Goal: Information Seeking & Learning: Learn about a topic

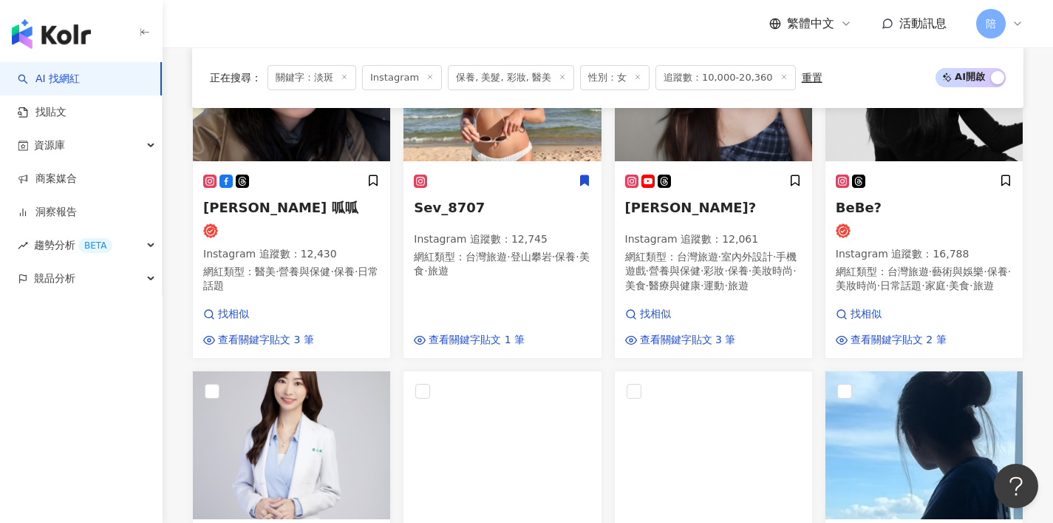
scroll to position [806, 0]
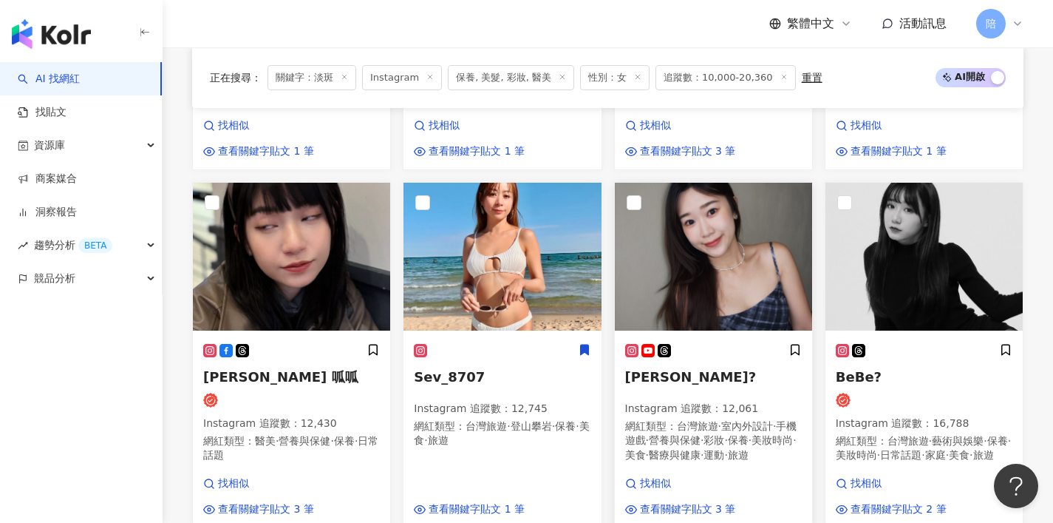
click at [704, 370] on div "Vivian維安娜? Instagram 追蹤數 ： 12,061 網紅類型 ： 台灣旅遊 · 室內外設計 · 手機遊戲 · 營養與保健 · 彩妝 · 保養 …" at bounding box center [713, 409] width 177 height 132
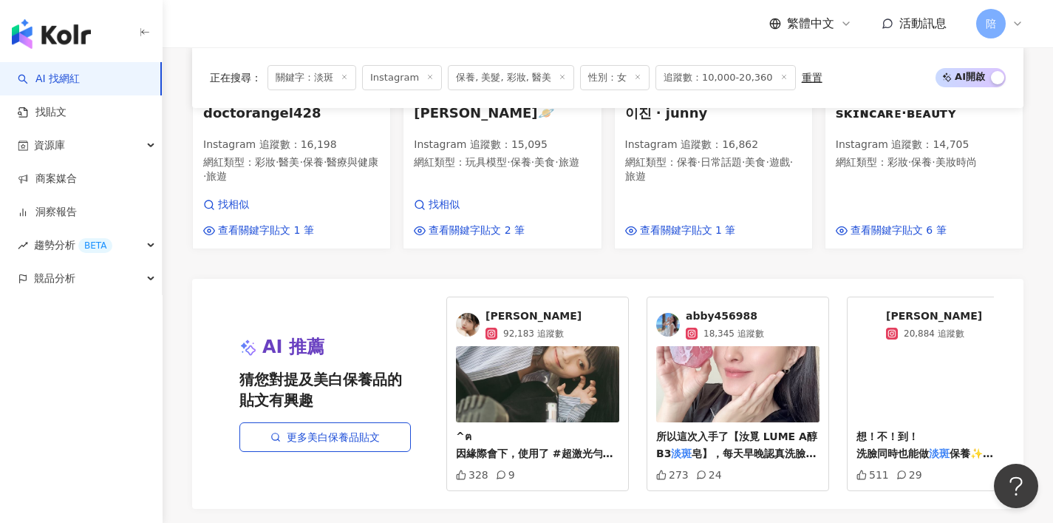
scroll to position [1465, 0]
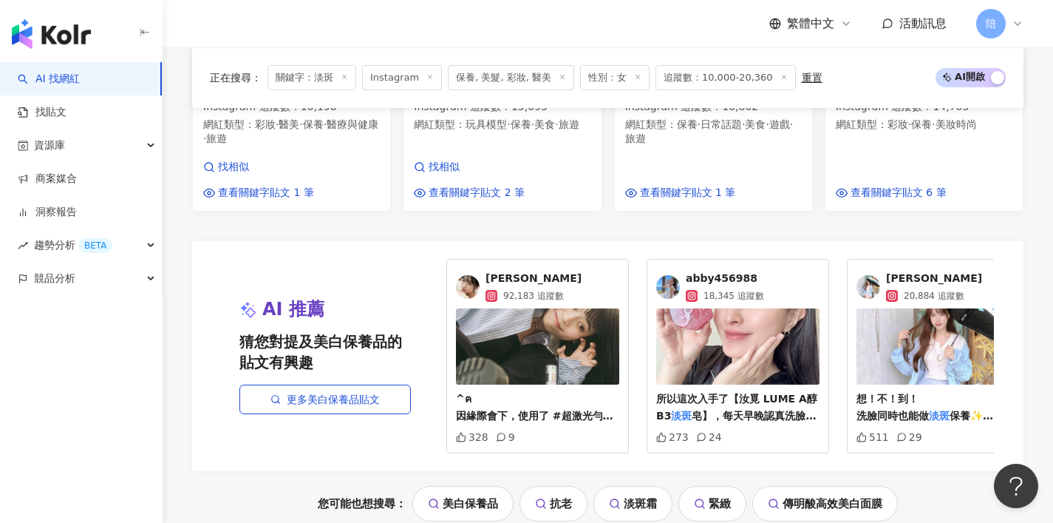
click at [758, 381] on div "所以這次入手了【汝覓 LUME A醇B3 淡斑 皂】，每天早晚認真洗臉、搭配停留30" at bounding box center [737, 367] width 163 height 118
click at [758, 399] on p "所以這次入手了【汝覓 LUME A醇B3 淡斑 皂】，每天早晚認真洗臉、搭配停留30" at bounding box center [737, 407] width 163 height 35
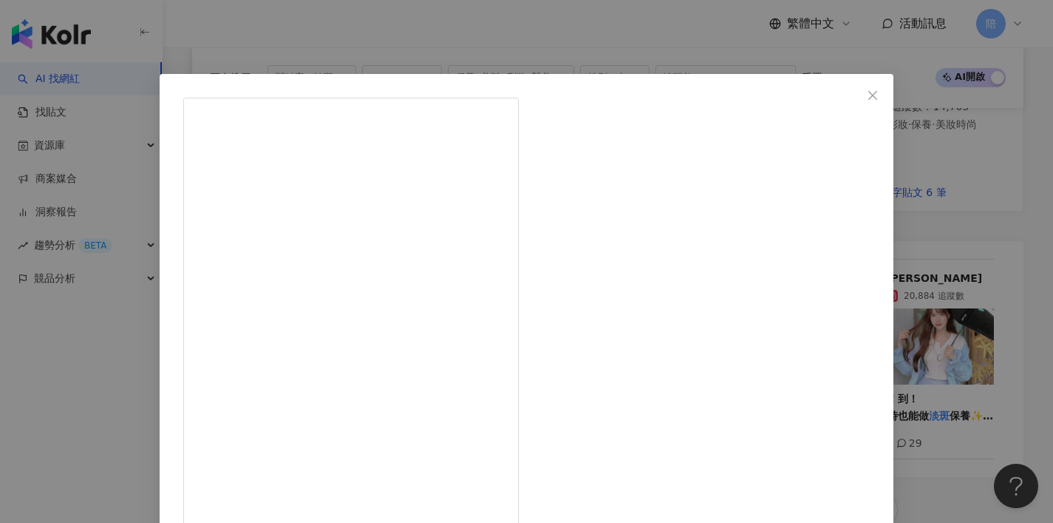
click at [120, 353] on div "abby456988 2025/5/12 273 24 查看原始貼文" at bounding box center [526, 261] width 1053 height 523
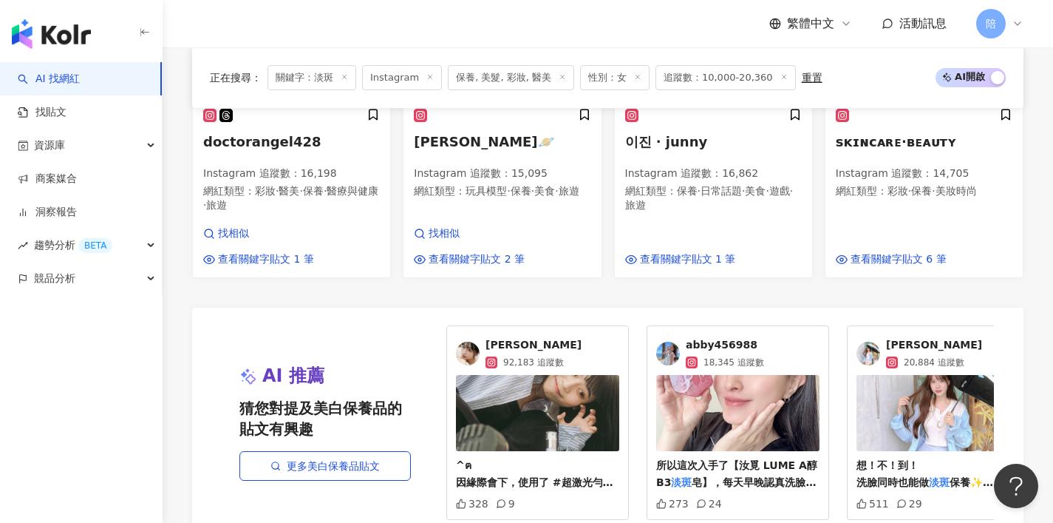
scroll to position [1806, 0]
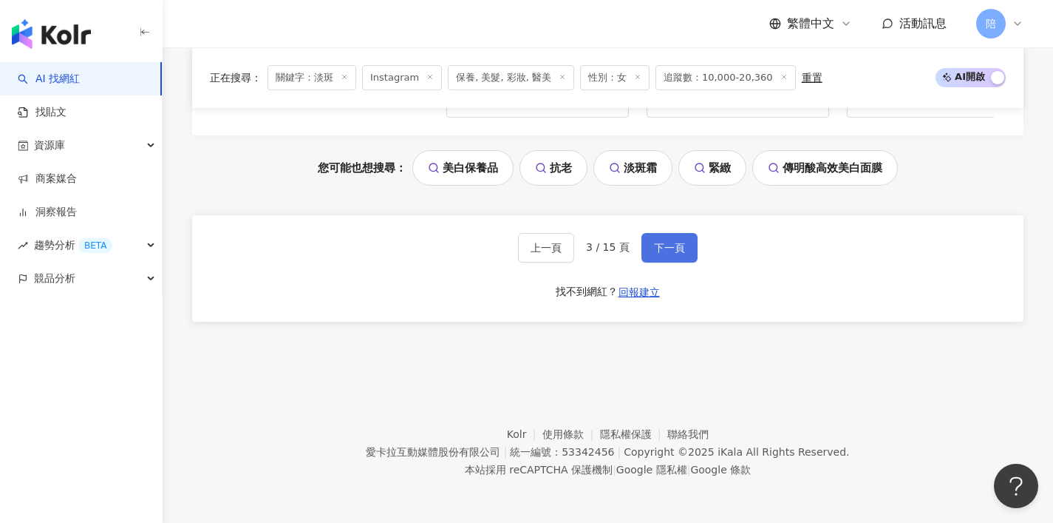
click at [694, 249] on button "下一頁" at bounding box center [670, 248] width 56 height 30
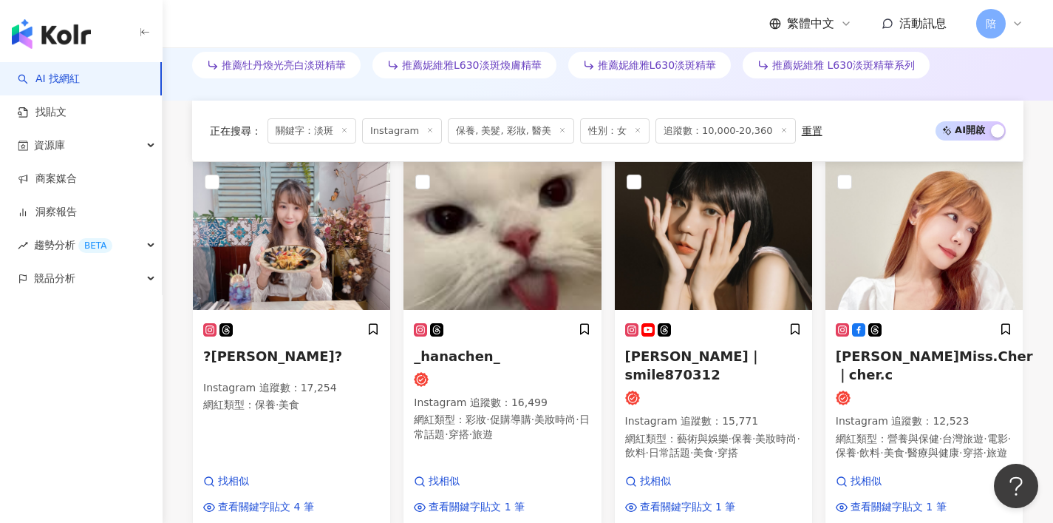
scroll to position [624, 0]
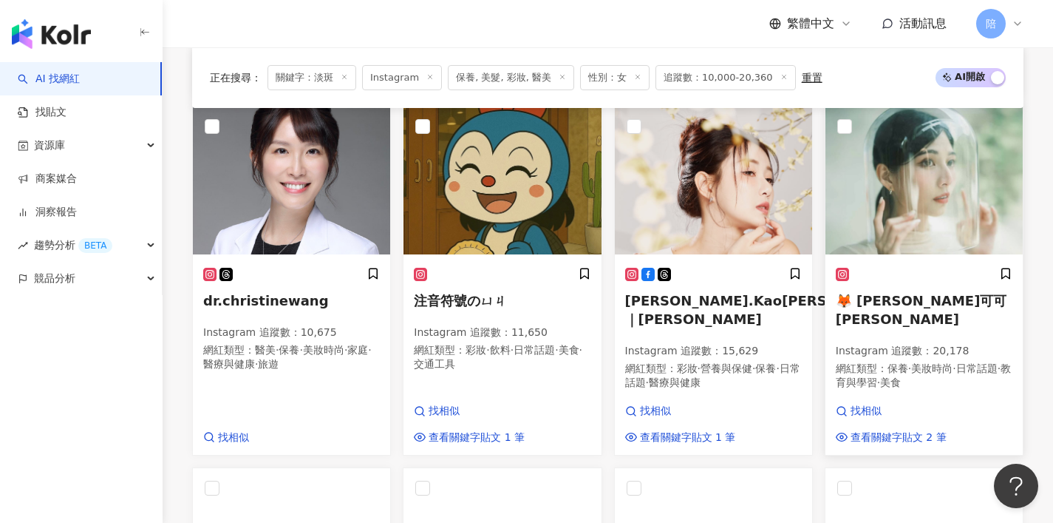
scroll to position [924, 0]
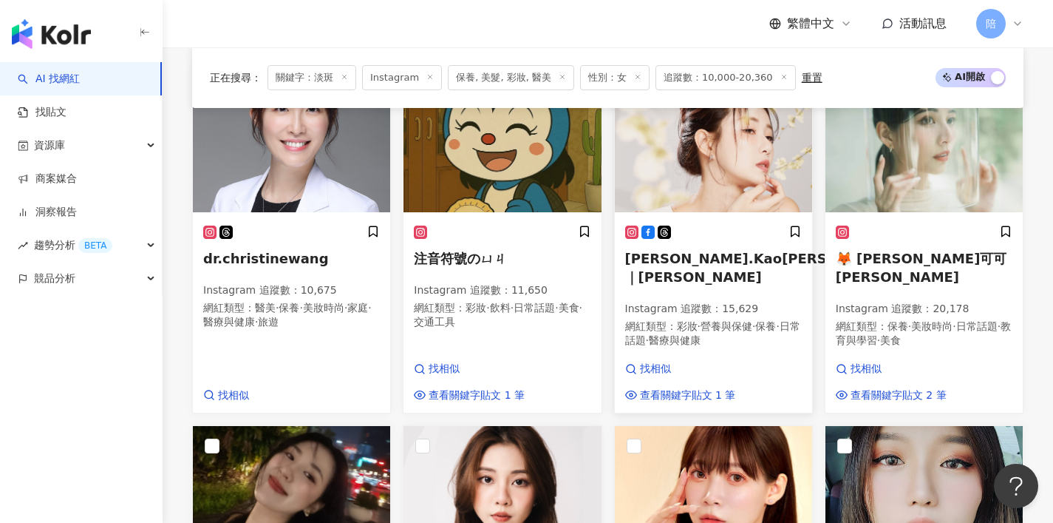
click at [741, 252] on span "Amy.Kao愛咪｜Amy Kao" at bounding box center [765, 268] width 281 height 34
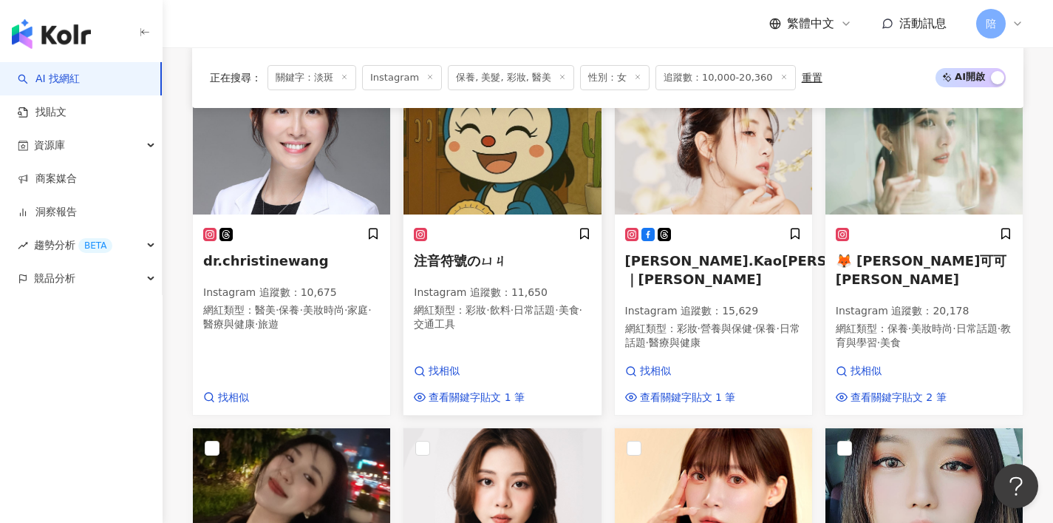
scroll to position [921, 0]
click at [855, 257] on span "🦊 安娜可可 Anna Coco" at bounding box center [922, 271] width 172 height 34
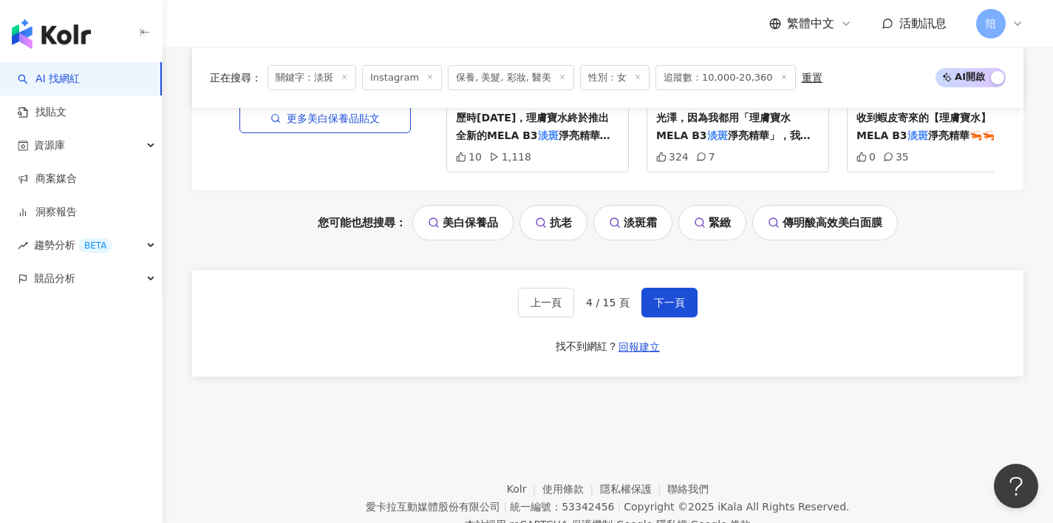
scroll to position [1782, 0]
click at [683, 297] on span "下一頁" at bounding box center [669, 303] width 31 height 12
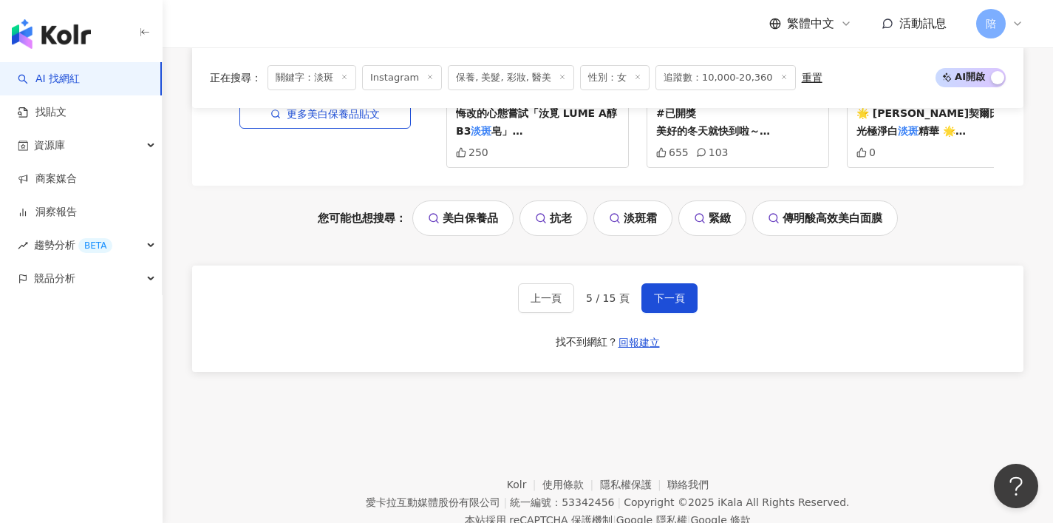
scroll to position [1773, 0]
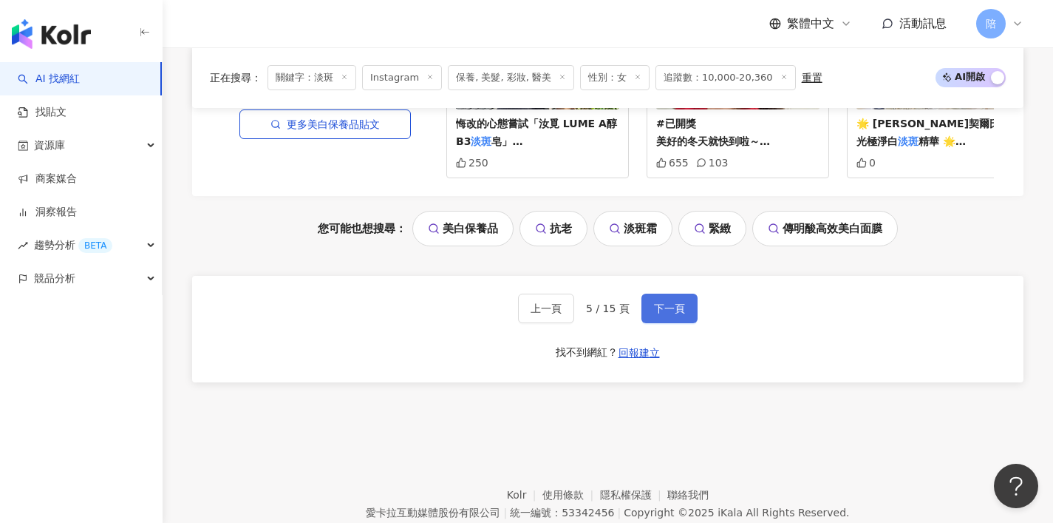
click at [682, 314] on span "下一頁" at bounding box center [669, 308] width 31 height 12
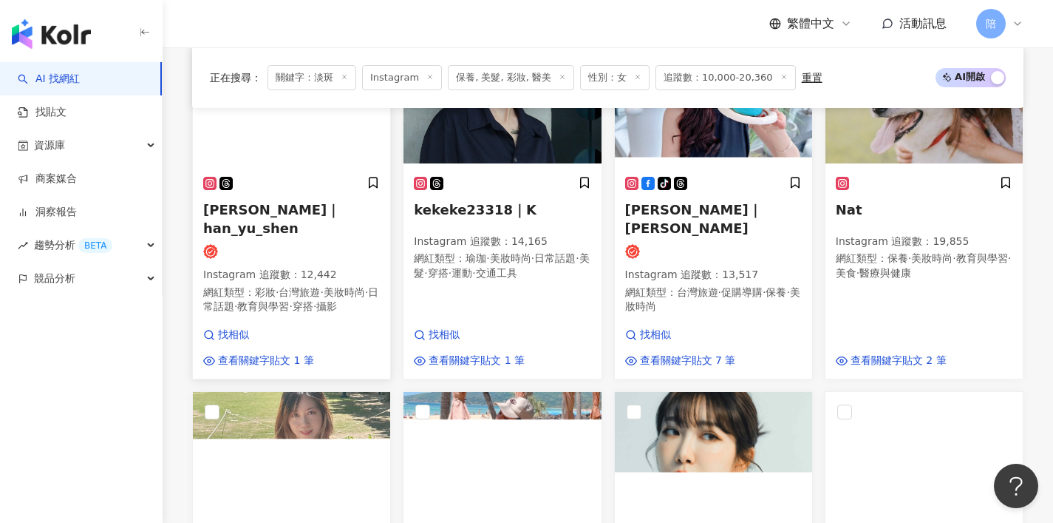
scroll to position [596, 0]
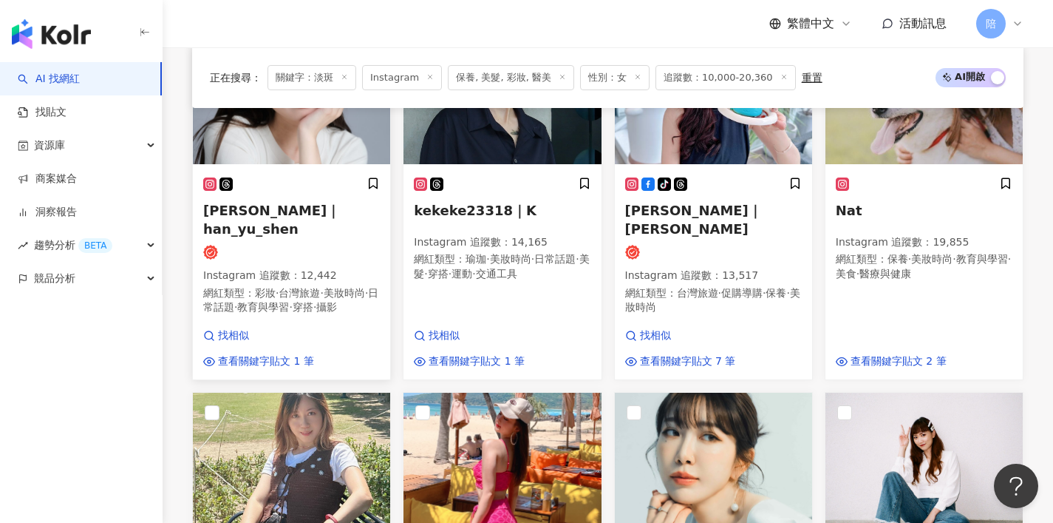
click at [258, 206] on span "涵瑜｜han_yu_shen" at bounding box center [271, 220] width 137 height 34
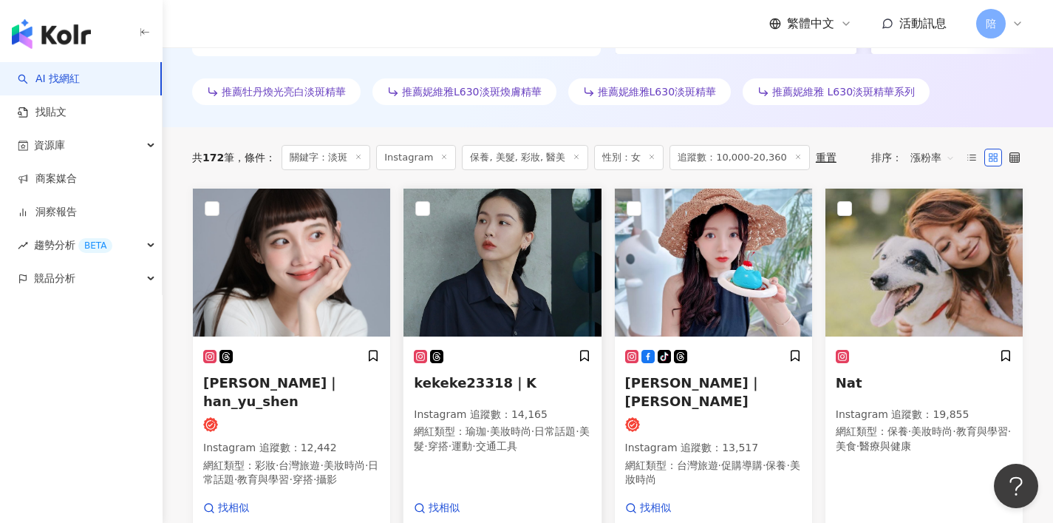
scroll to position [427, 0]
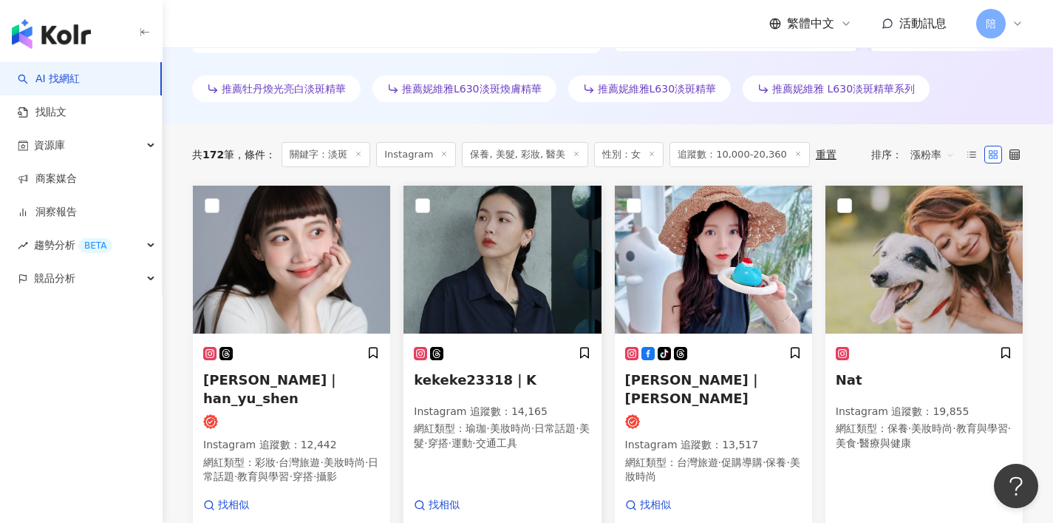
click at [502, 375] on span "kekeke23318｜K" at bounding box center [475, 380] width 123 height 16
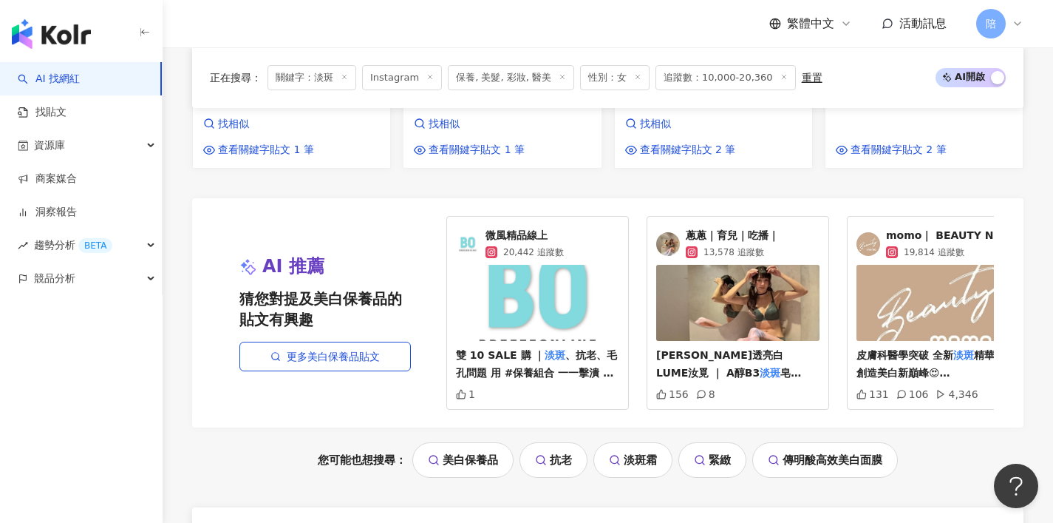
scroll to position [1593, 0]
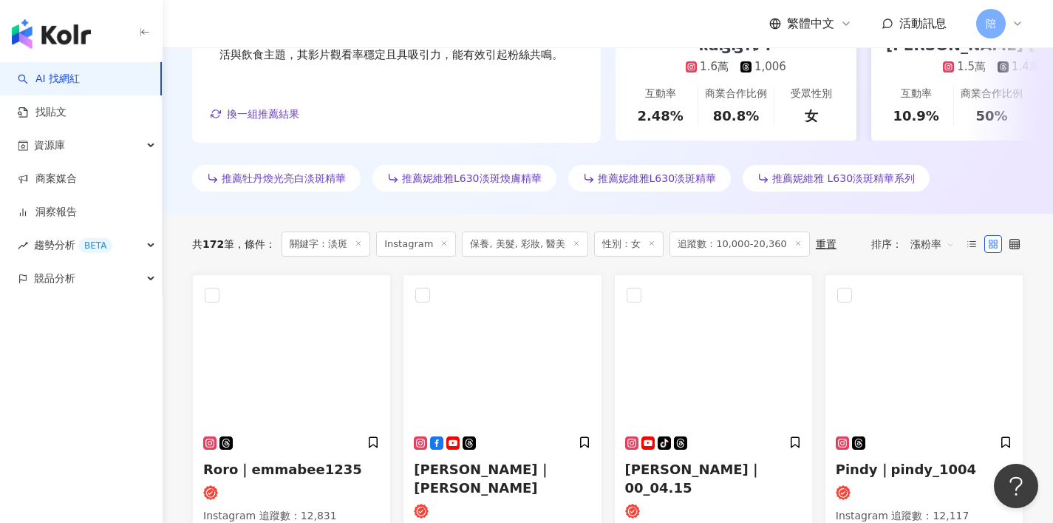
scroll to position [512, 0]
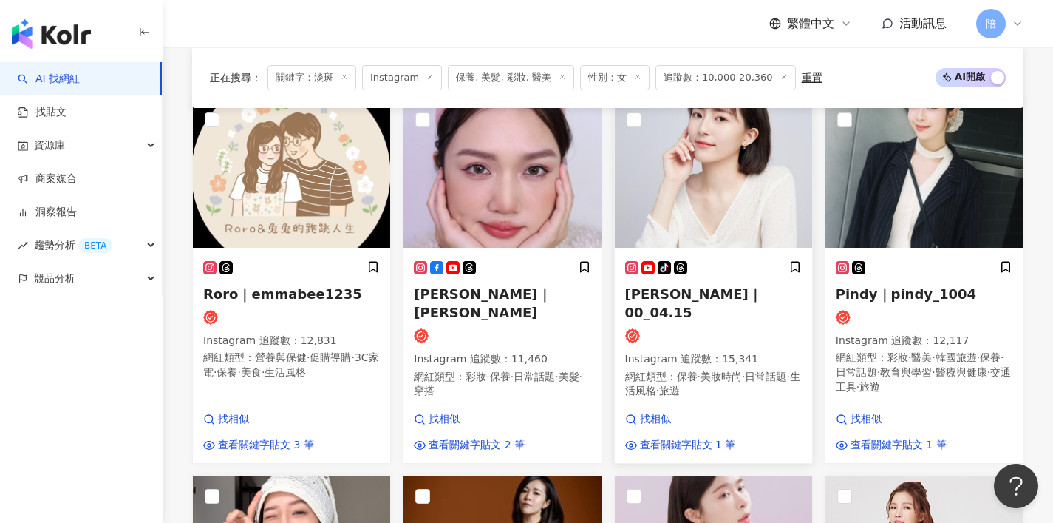
click at [693, 293] on span "孟潔｜00_04.15" at bounding box center [693, 303] width 137 height 34
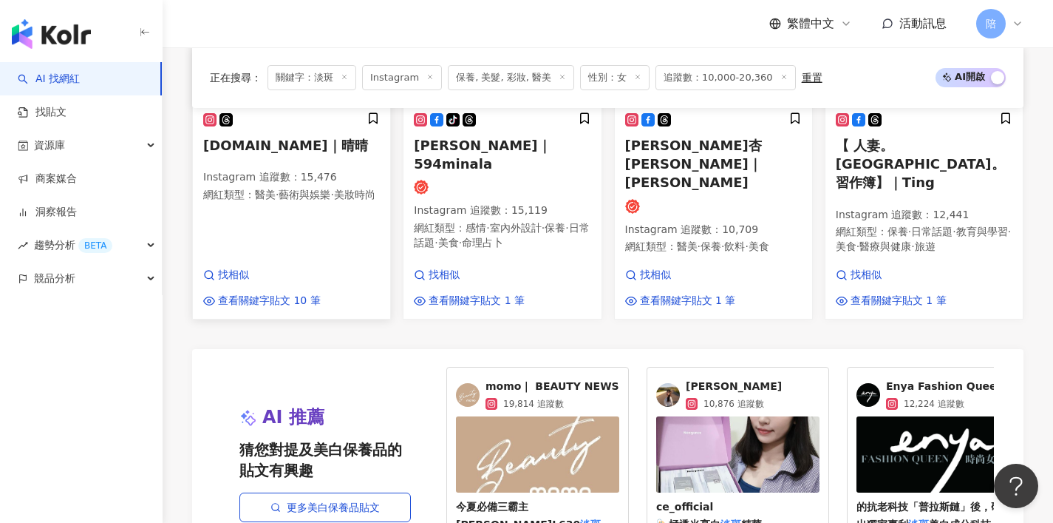
scroll to position [1631, 0]
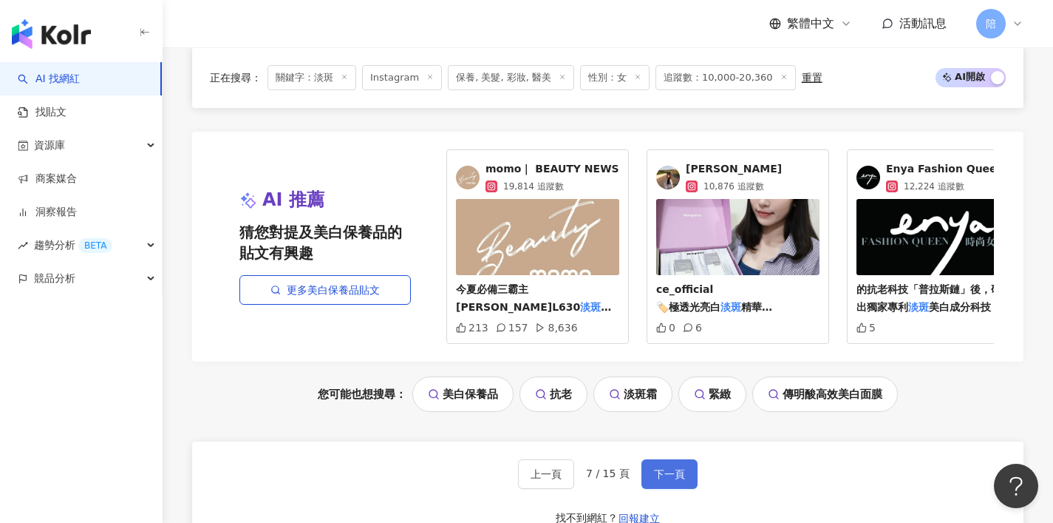
click at [669, 468] on span "下一頁" at bounding box center [669, 474] width 31 height 12
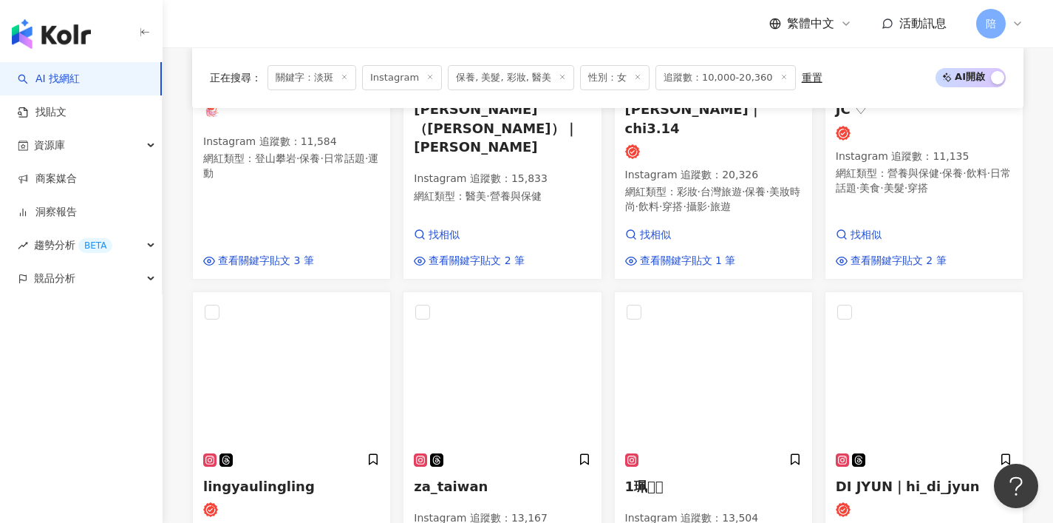
scroll to position [1566, 0]
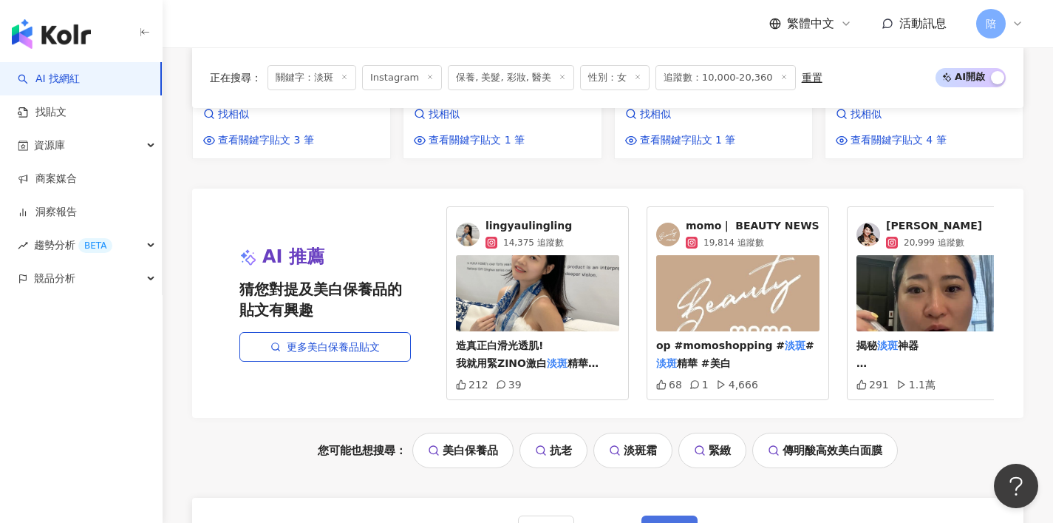
click at [673, 522] on span "下一頁" at bounding box center [669, 530] width 31 height 12
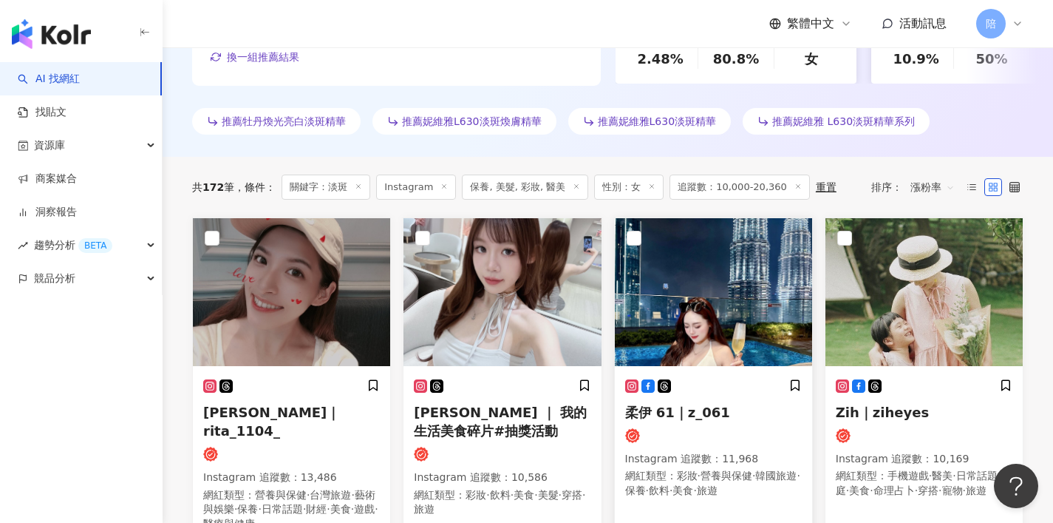
scroll to position [424, 0]
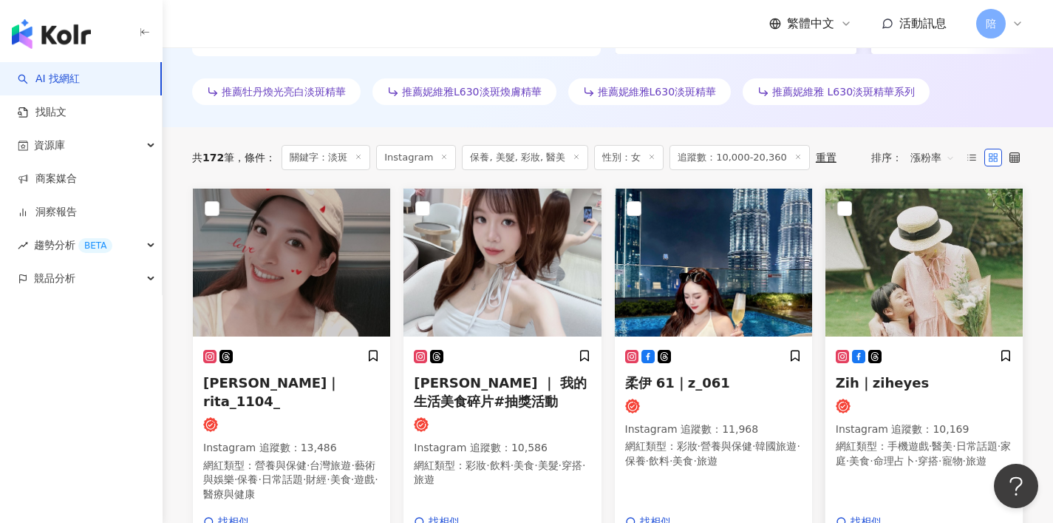
click at [909, 386] on span "Zih｜ziheyes" at bounding box center [882, 383] width 93 height 16
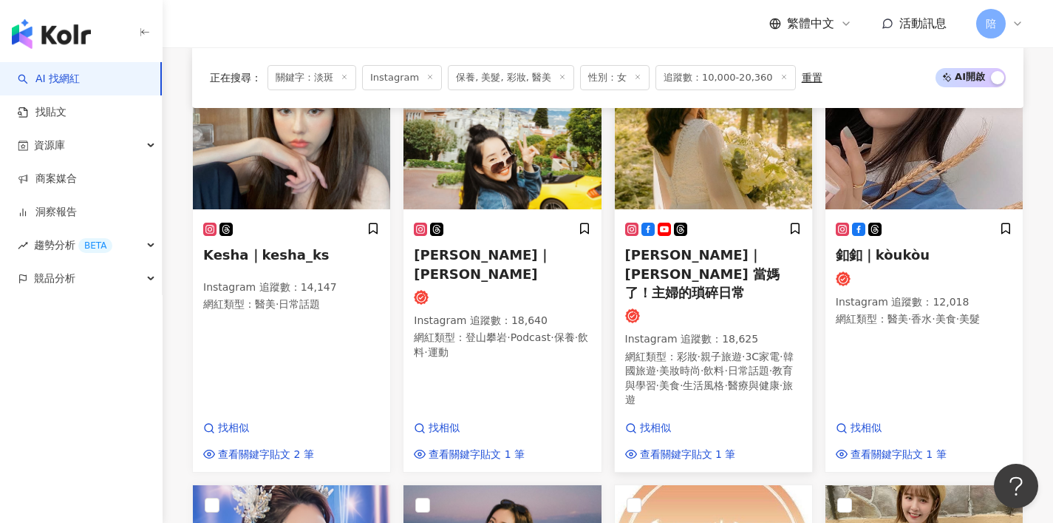
scroll to position [942, 0]
click at [735, 262] on h5 "Fancy kuo｜Fancy 當媽了！主婦的瑣碎日常" at bounding box center [713, 273] width 177 height 56
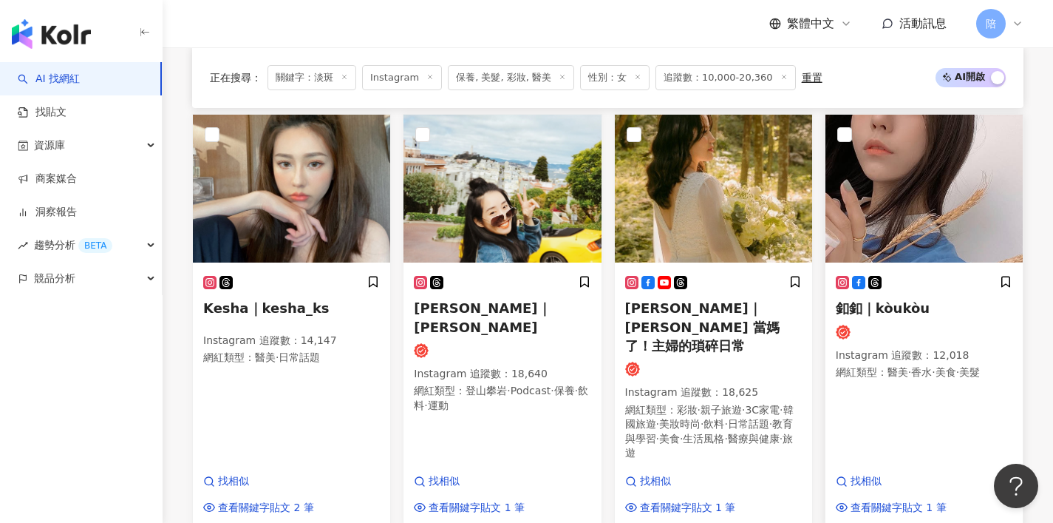
scroll to position [1232, 0]
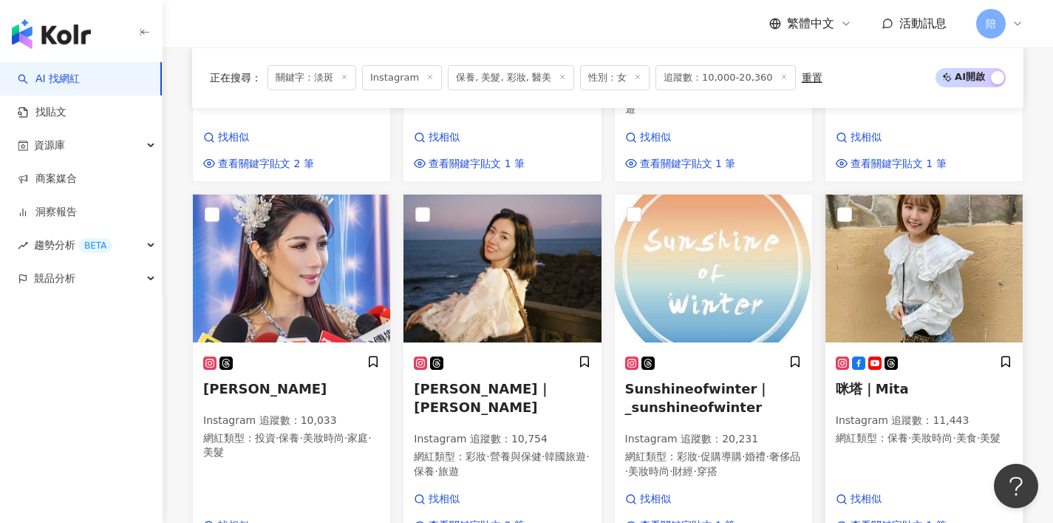
click at [898, 381] on span "咪塔｜Mita" at bounding box center [872, 389] width 73 height 16
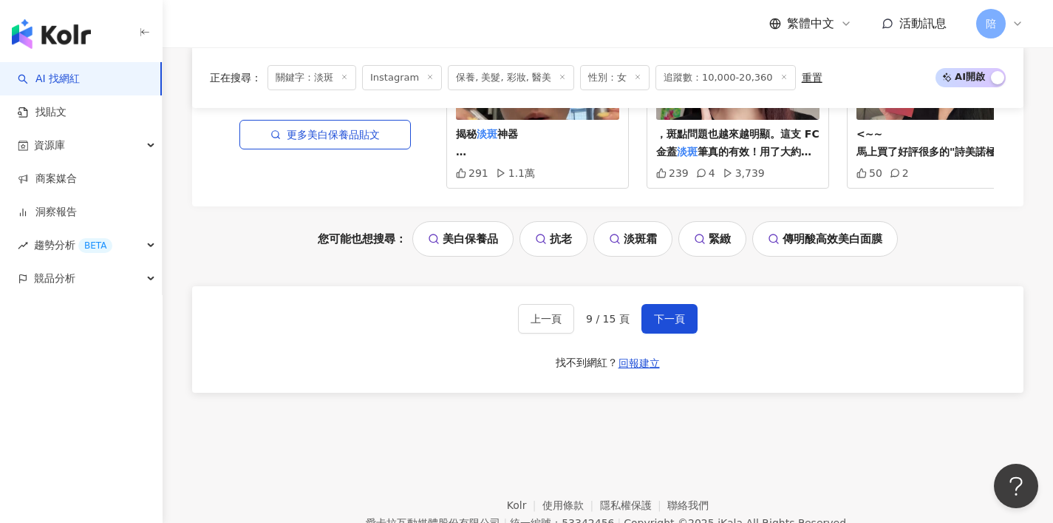
scroll to position [1711, 0]
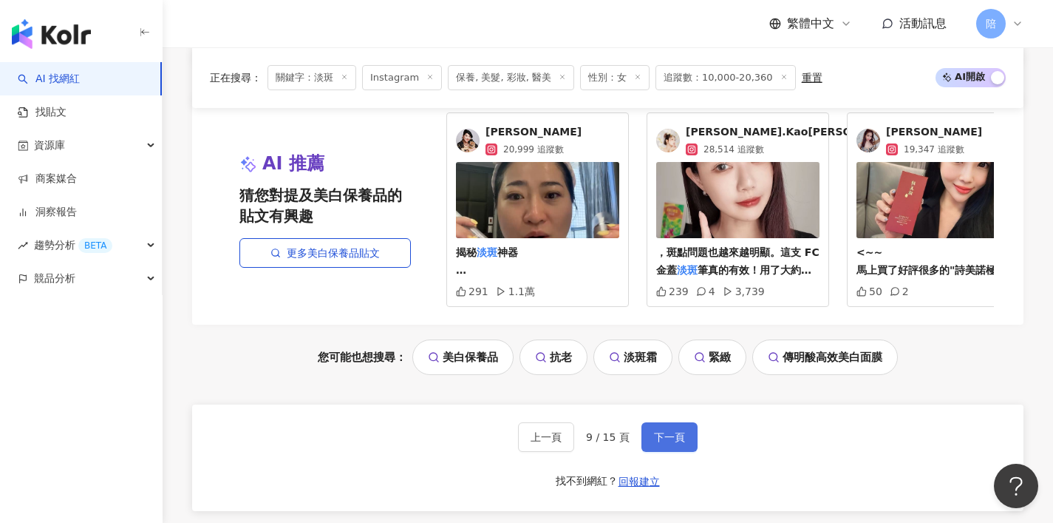
click at [658, 431] on span "下一頁" at bounding box center [669, 437] width 31 height 12
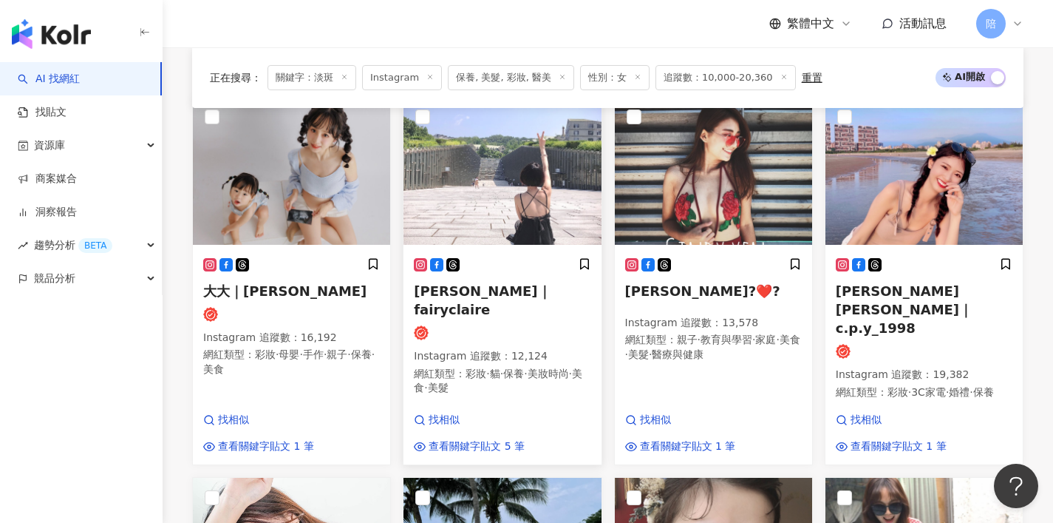
scroll to position [512, 0]
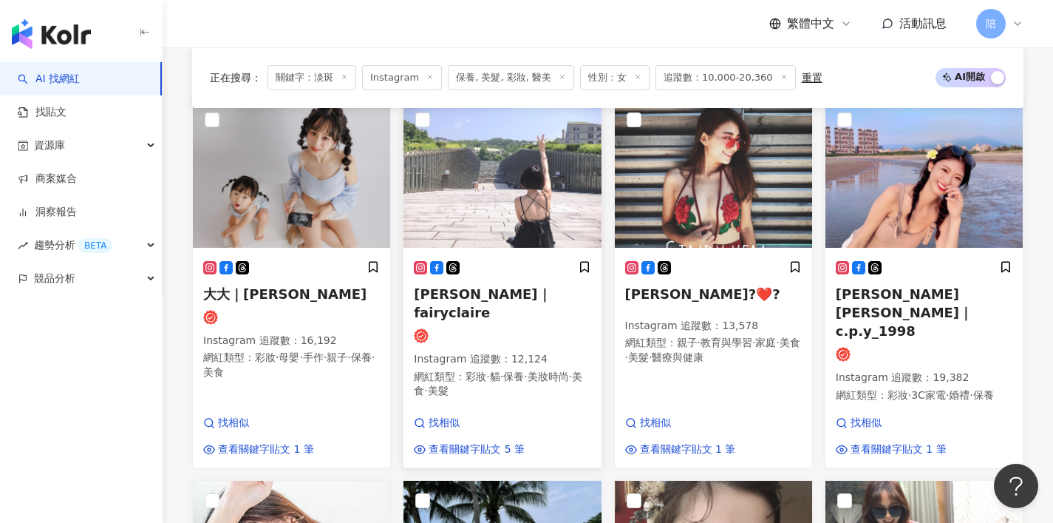
click at [515, 299] on span "Claire｜fairyclaire" at bounding box center [482, 303] width 137 height 34
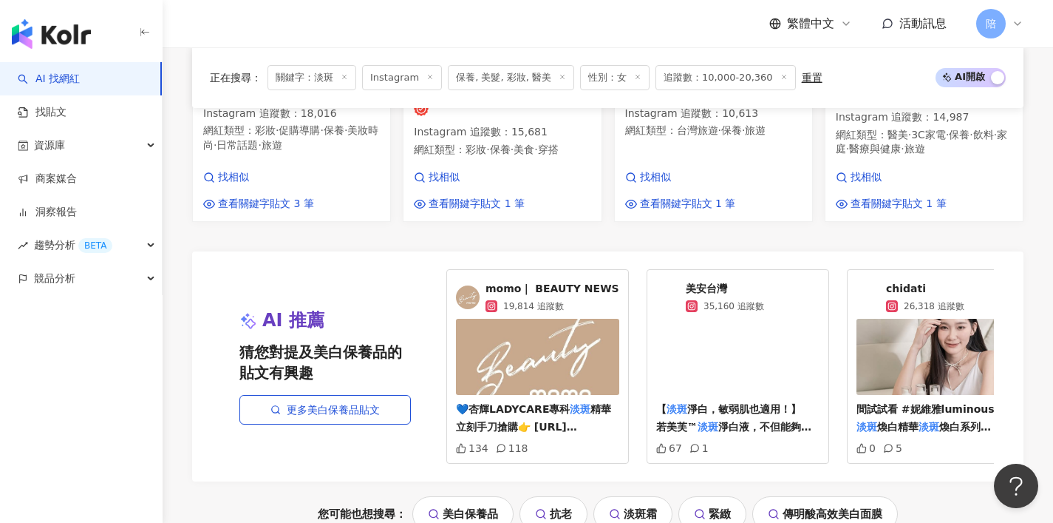
scroll to position [1830, 0]
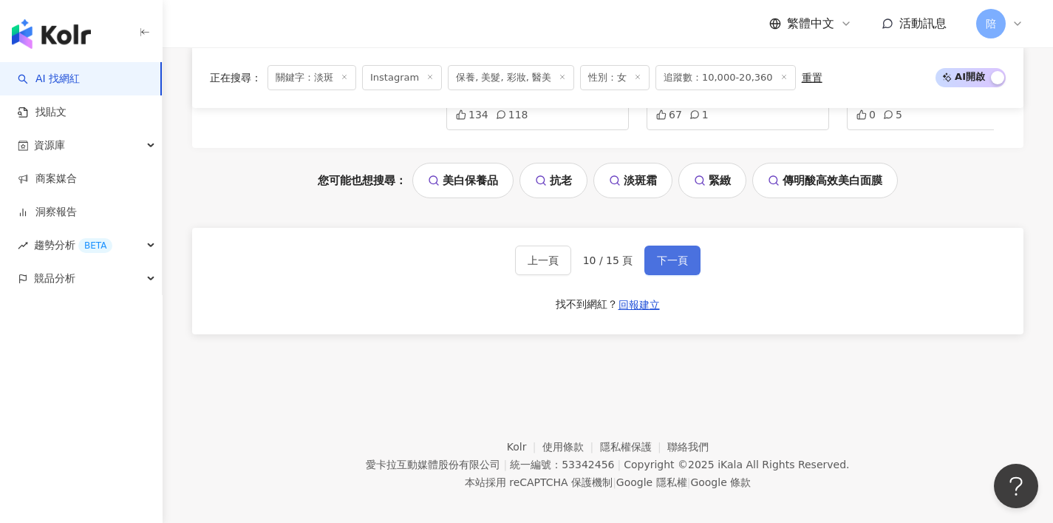
click at [657, 254] on span "下一頁" at bounding box center [672, 260] width 31 height 12
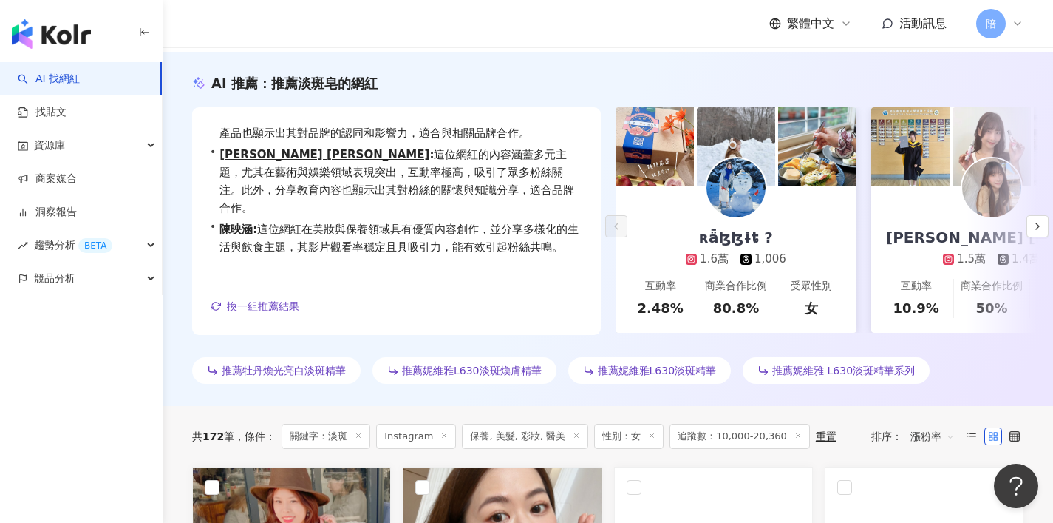
scroll to position [509, 0]
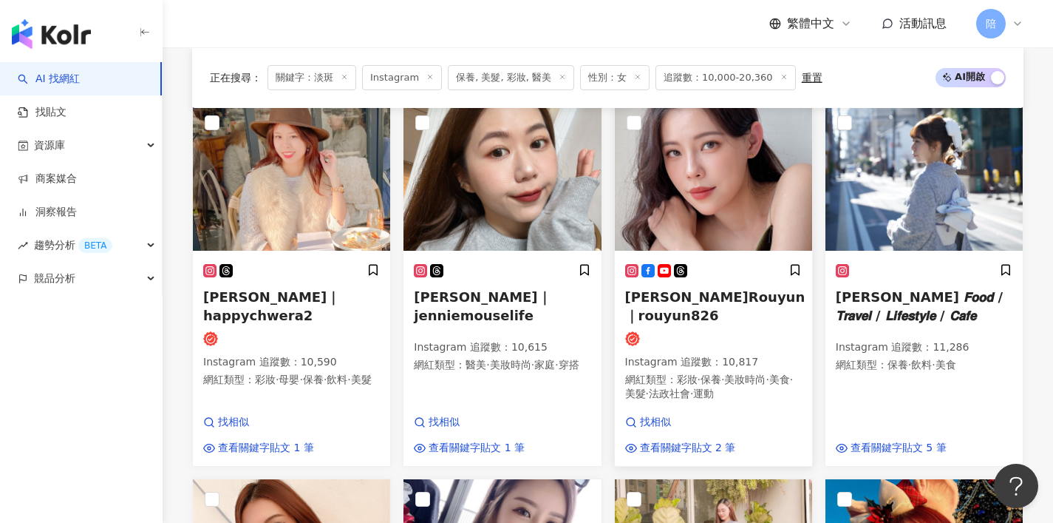
click at [743, 296] on span "王柔云 Rouyun｜rouyun826" at bounding box center [715, 306] width 180 height 34
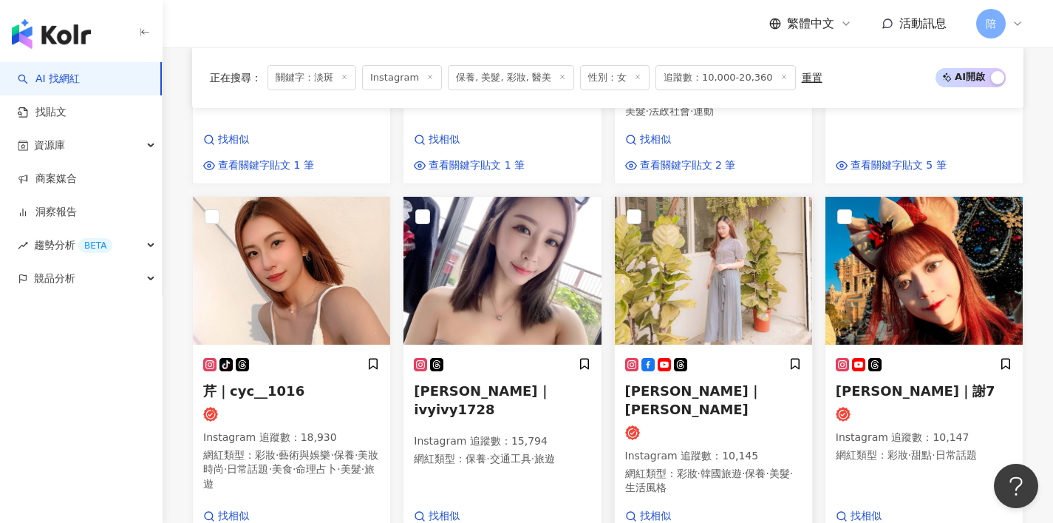
scroll to position [808, 0]
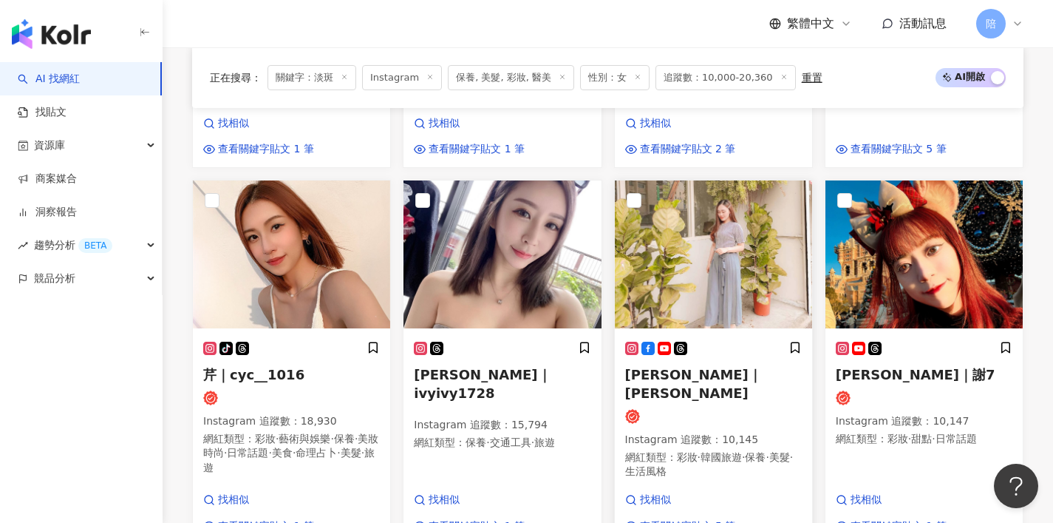
click at [683, 365] on h5 "Vainne瓦妮｜瓦妮" at bounding box center [713, 383] width 177 height 37
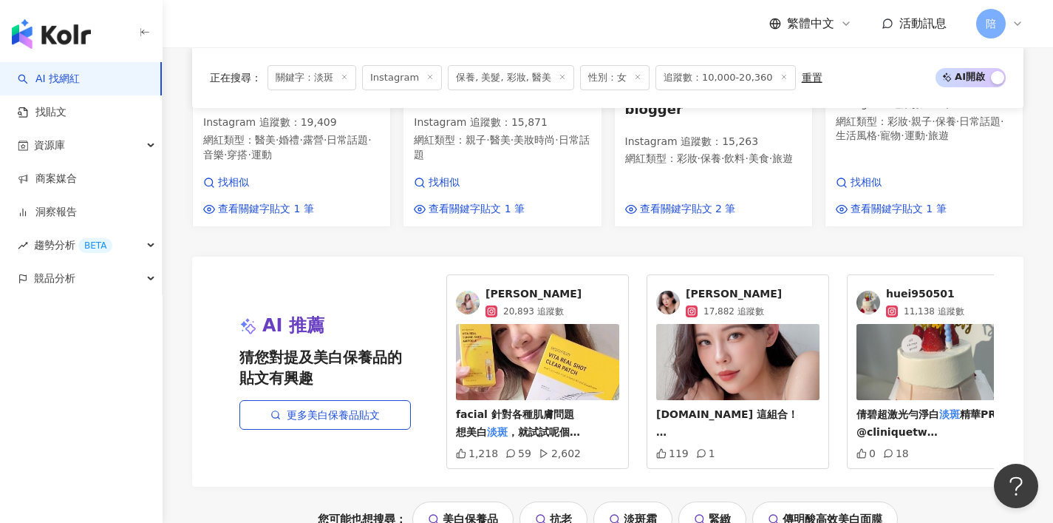
scroll to position [1806, 0]
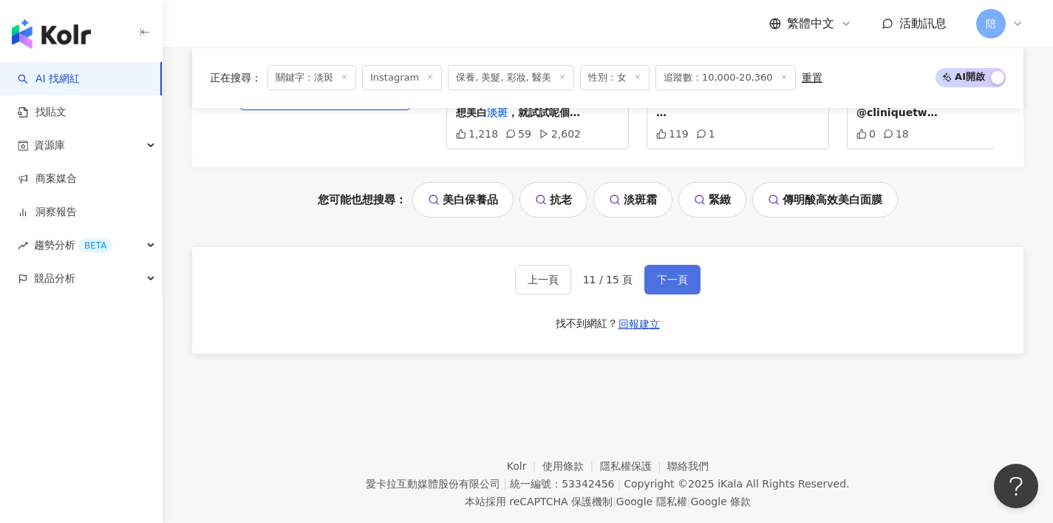
click at [676, 274] on span "下一頁" at bounding box center [672, 280] width 31 height 12
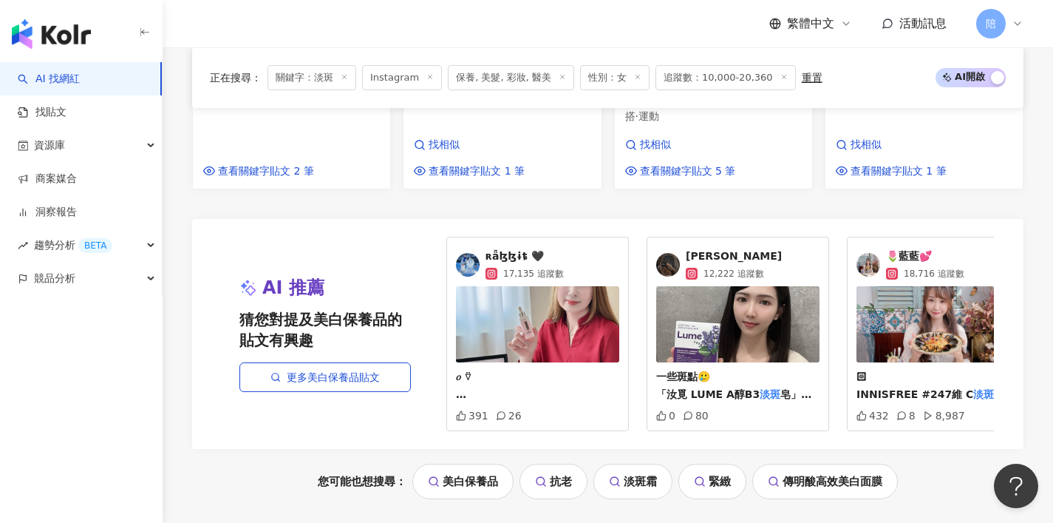
scroll to position [1892, 0]
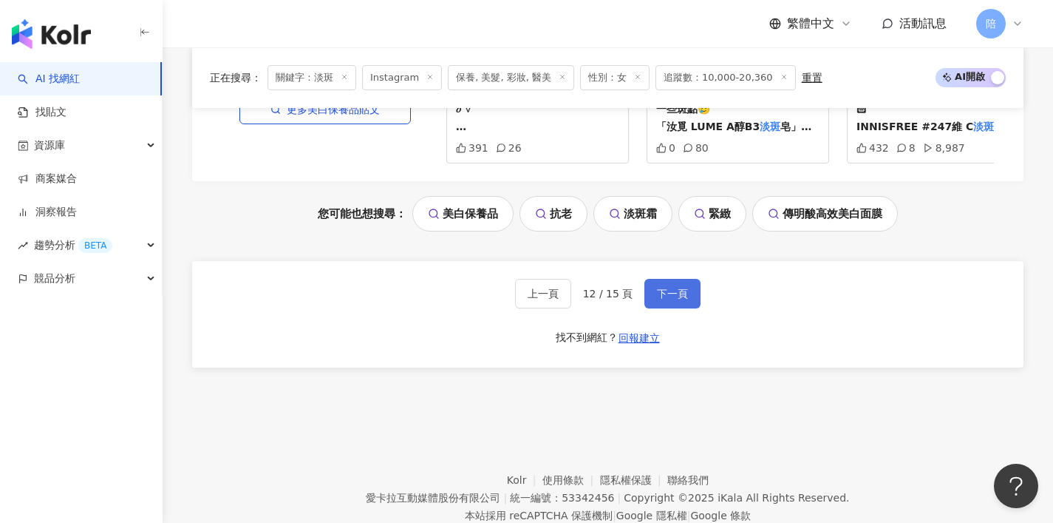
click at [669, 279] on button "下一頁" at bounding box center [673, 294] width 56 height 30
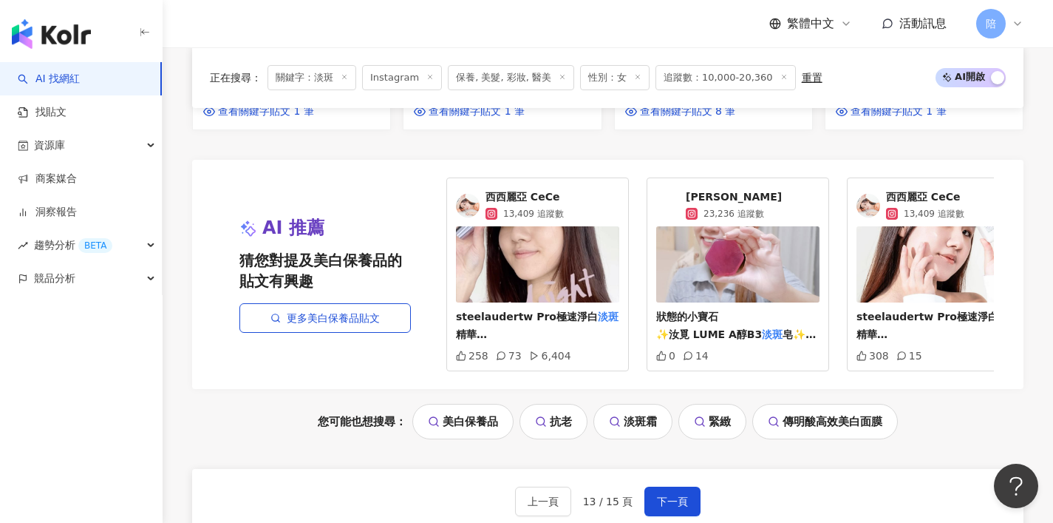
scroll to position [1638, 0]
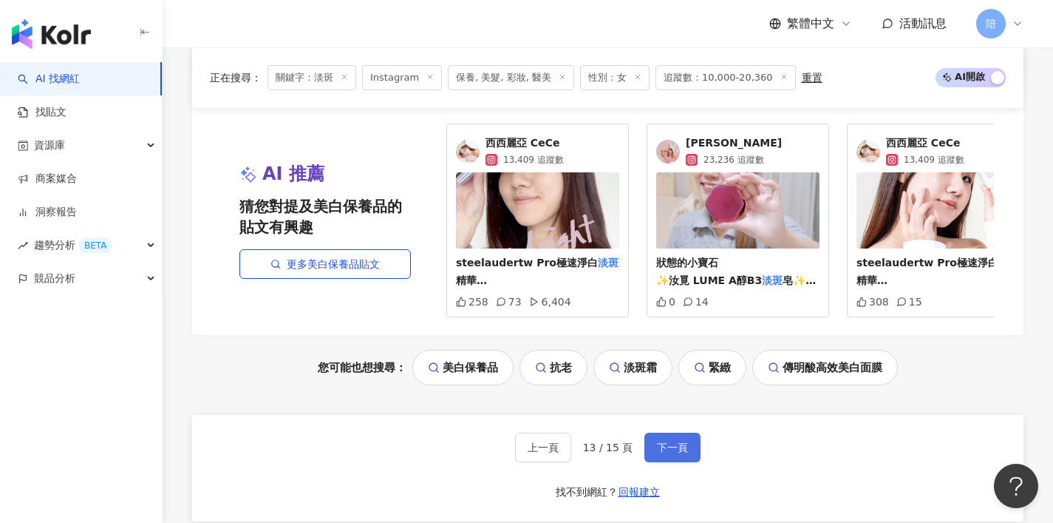
click at [657, 450] on span "下一頁" at bounding box center [672, 447] width 31 height 12
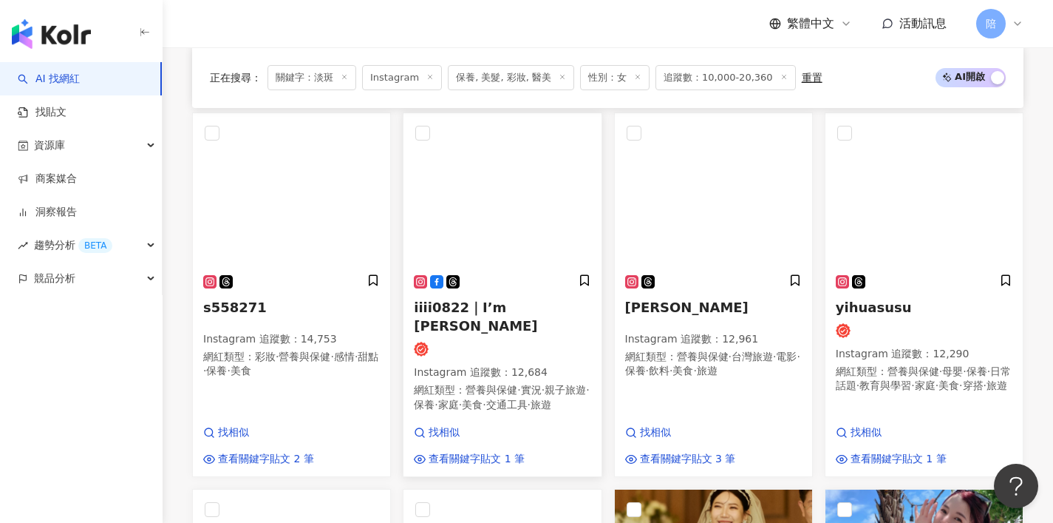
scroll to position [869, 0]
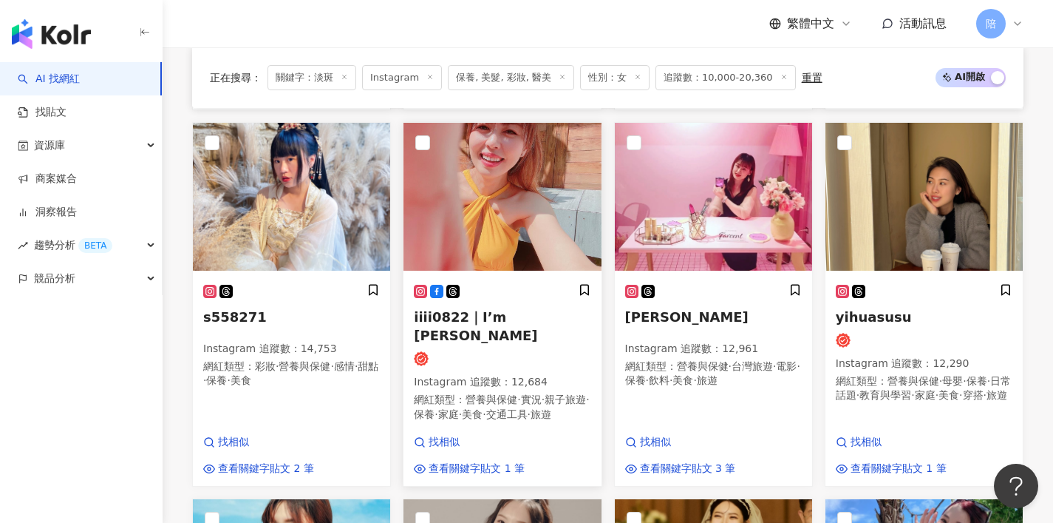
click at [520, 309] on span "iiii0822｜I’m 艾兒" at bounding box center [475, 326] width 123 height 34
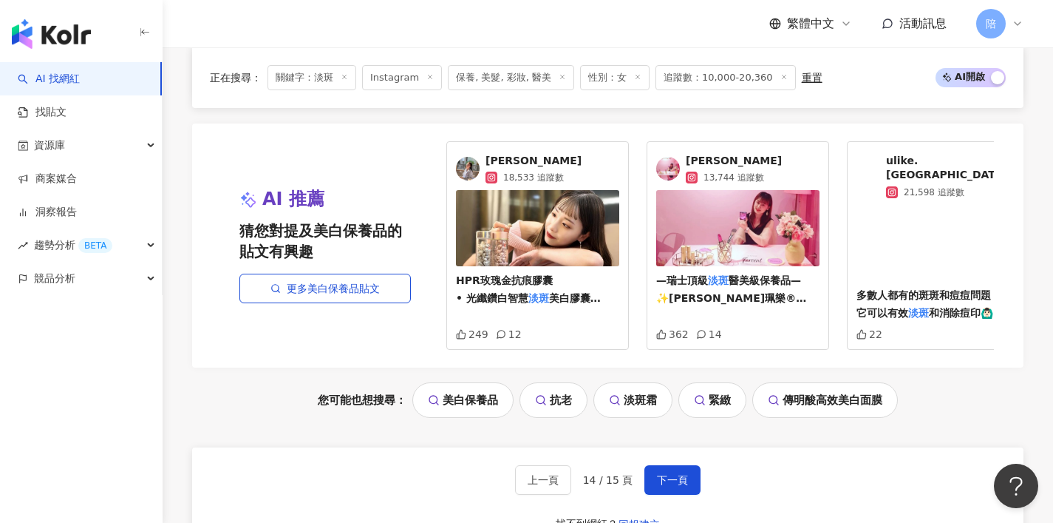
scroll to position [1719, 0]
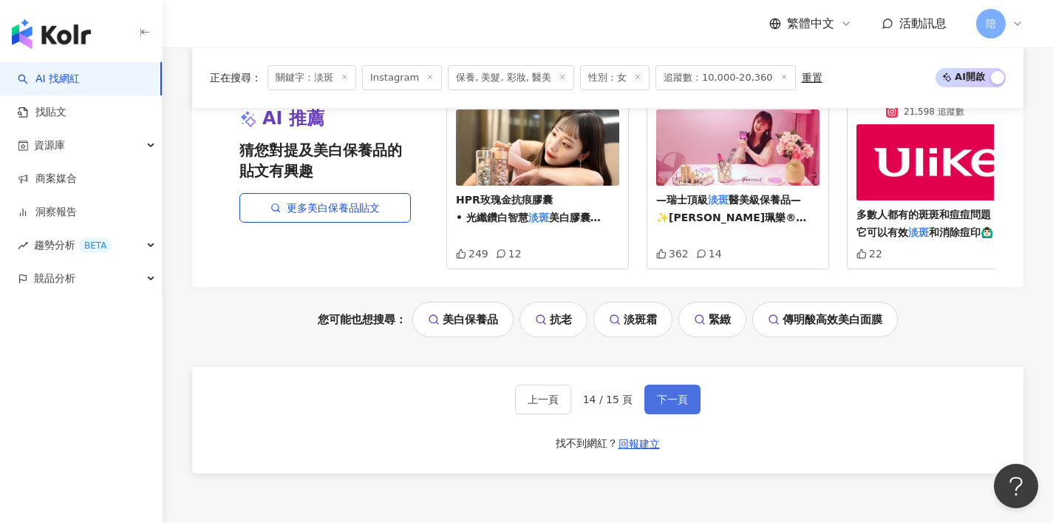
click at [662, 393] on span "下一頁" at bounding box center [672, 399] width 31 height 12
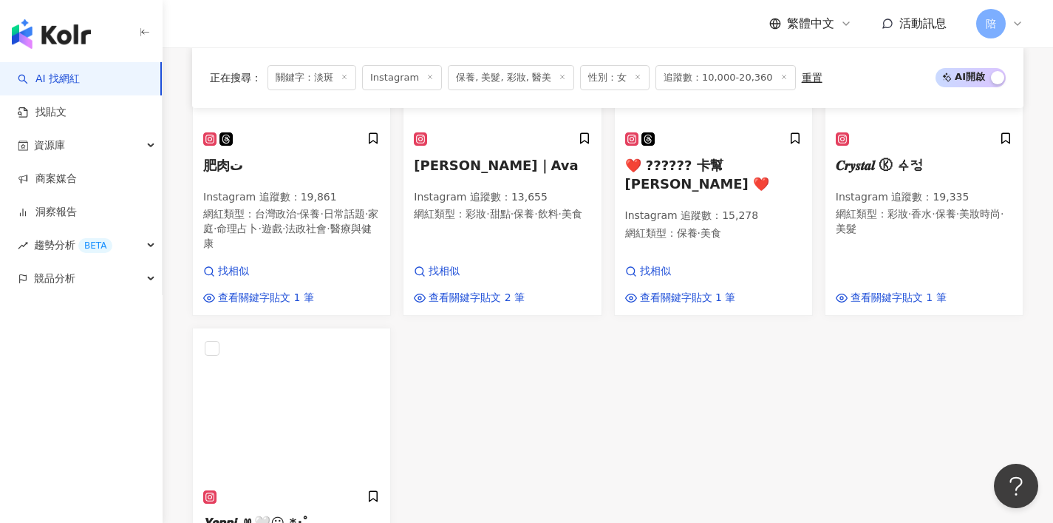
scroll to position [668, 0]
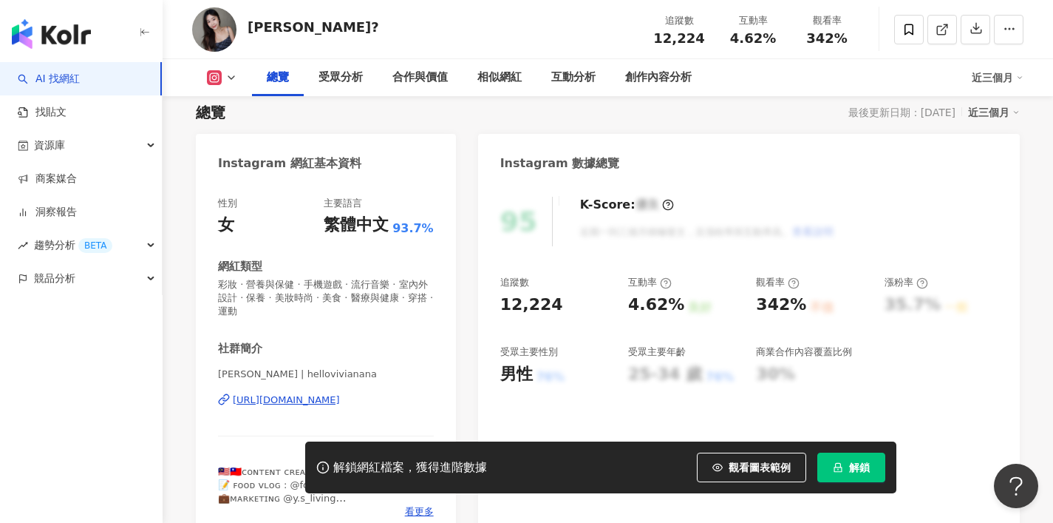
scroll to position [175, 0]
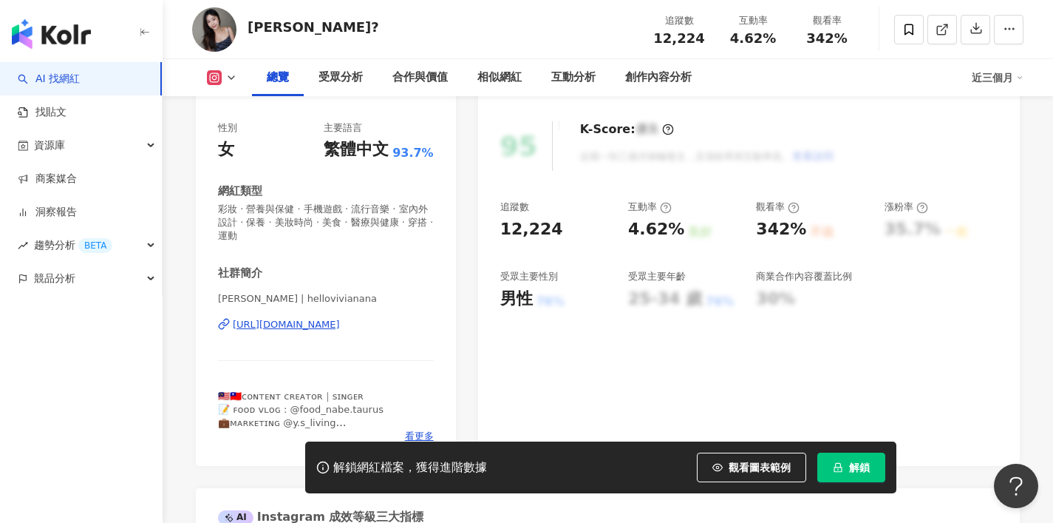
click at [340, 327] on div "https://www.instagram.com/hellovivianana/" at bounding box center [286, 324] width 107 height 13
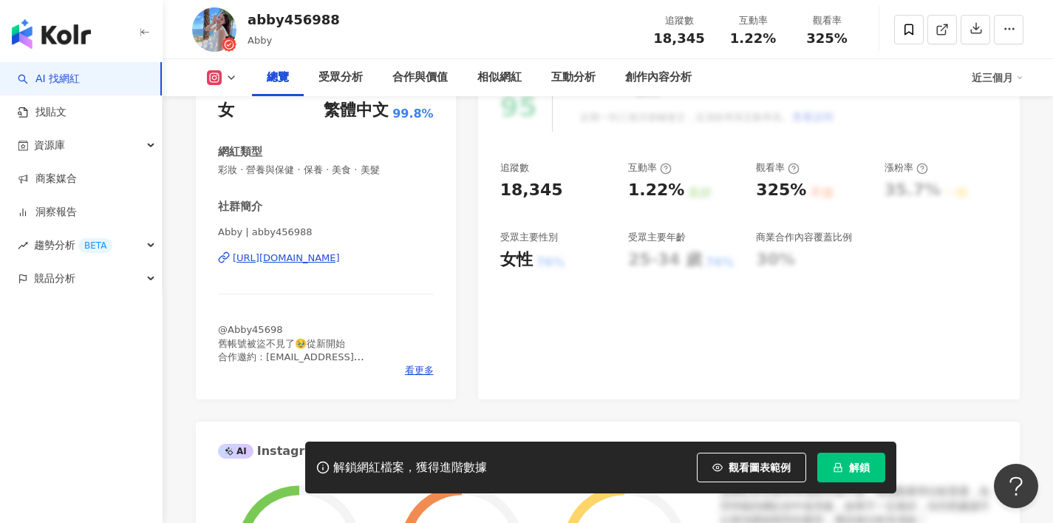
click at [340, 259] on div "https://www.instagram.com/abby456988/" at bounding box center [286, 257] width 107 height 13
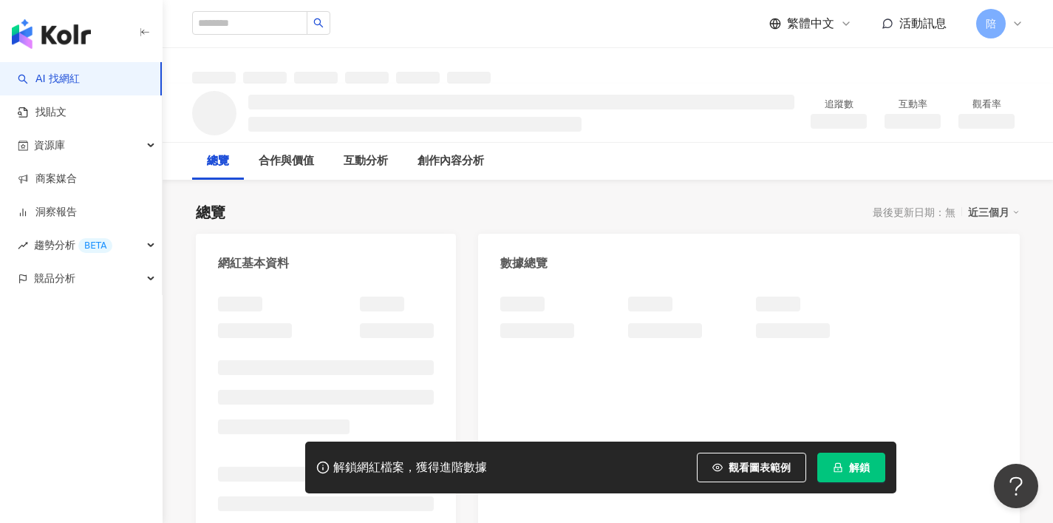
scroll to position [52, 0]
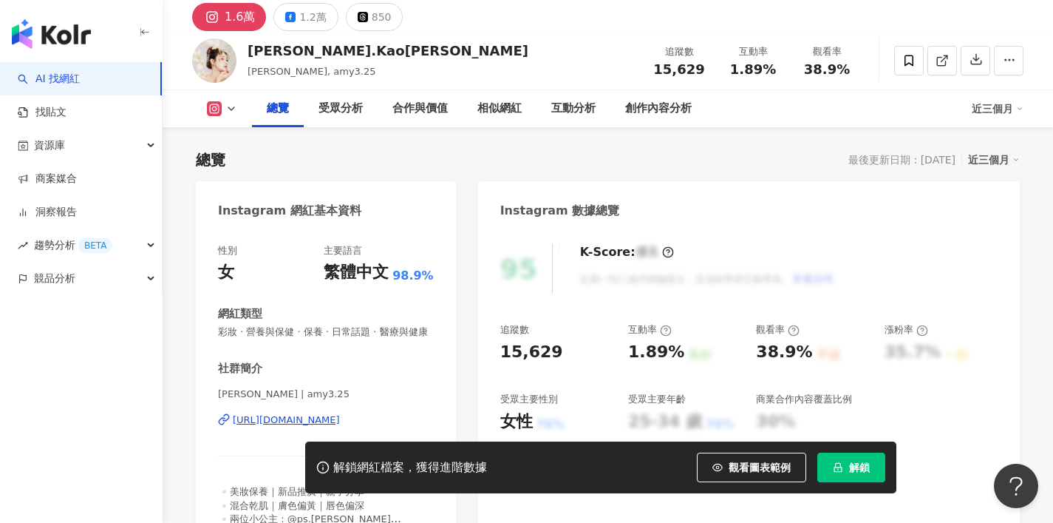
click at [333, 413] on div "https://www.instagram.com/amy3.25/" at bounding box center [286, 419] width 107 height 13
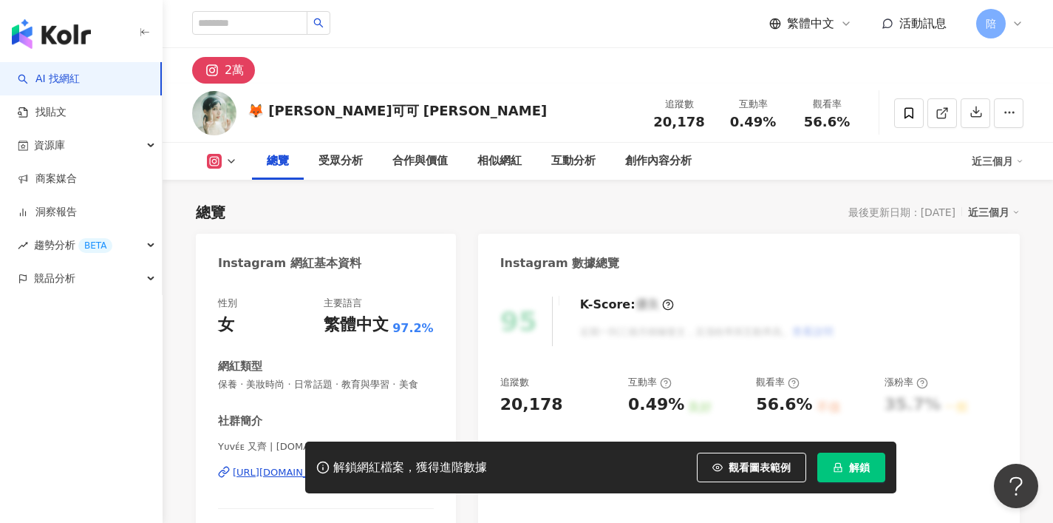
scroll to position [279, 0]
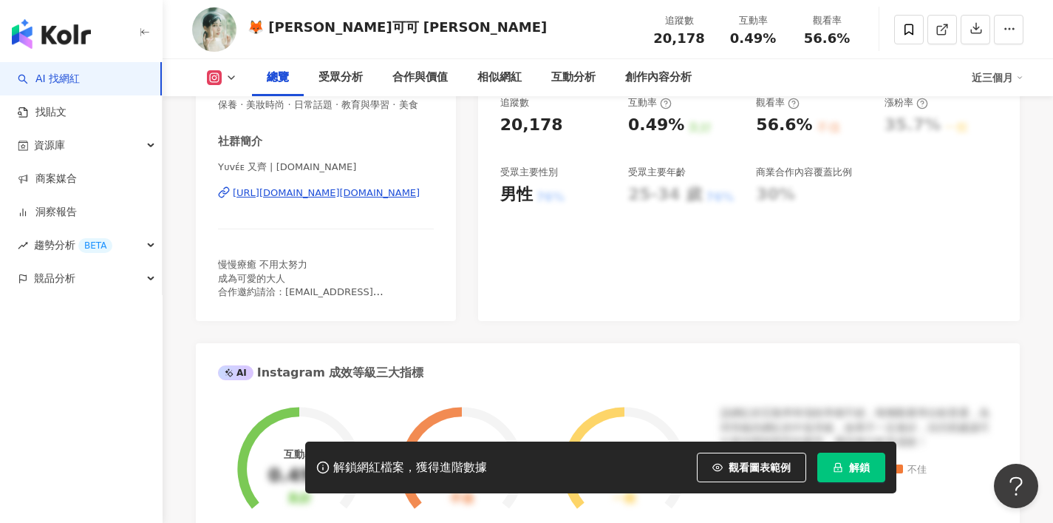
click at [286, 196] on div "https://www.instagram.com/yuvee.co/" at bounding box center [326, 192] width 187 height 13
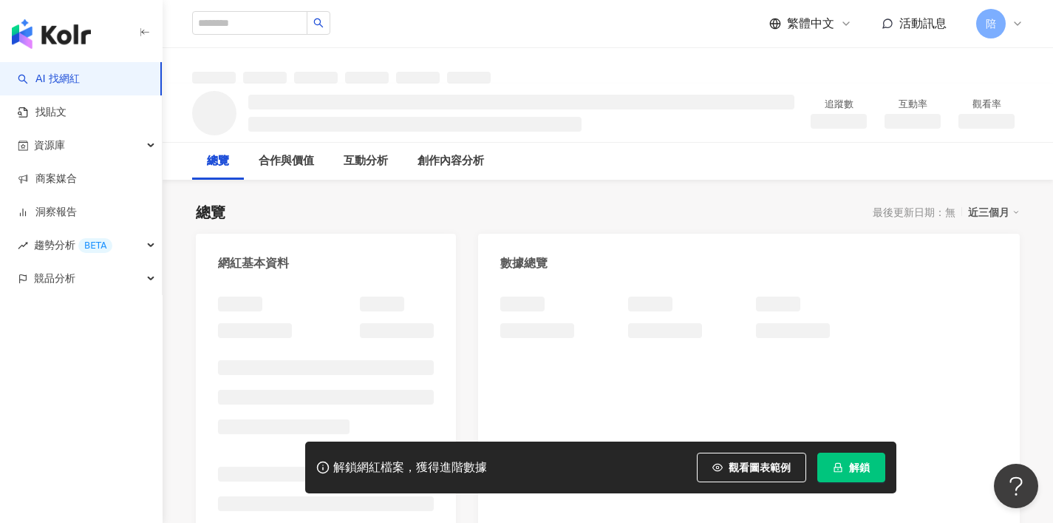
scroll to position [169, 0]
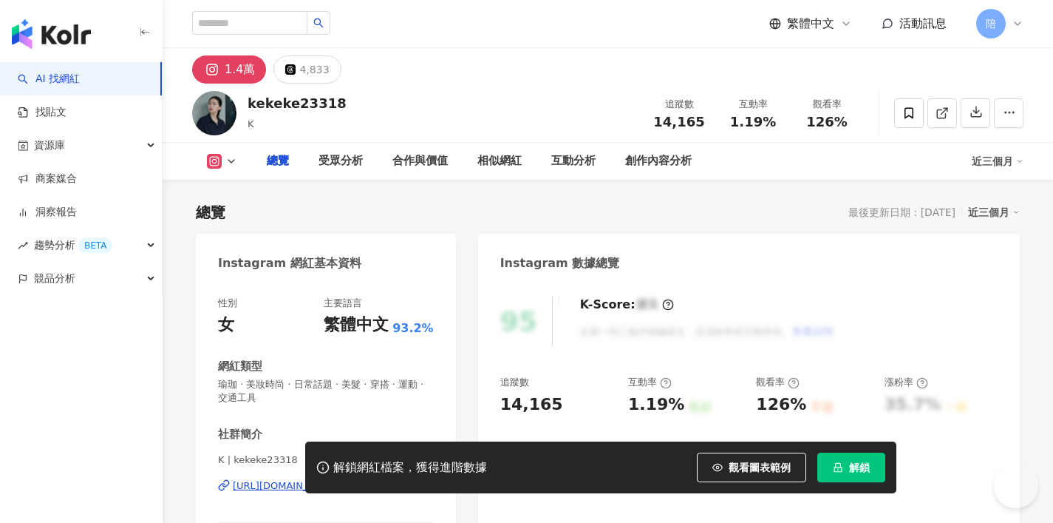
drag, startPoint x: 328, startPoint y: 432, endPoint x: 342, endPoint y: 417, distance: 20.4
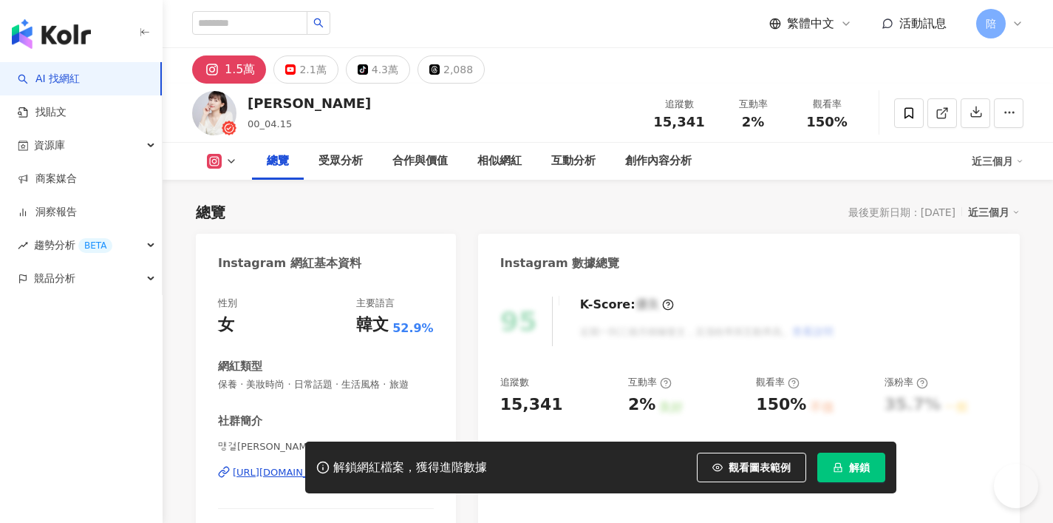
scroll to position [120, 0]
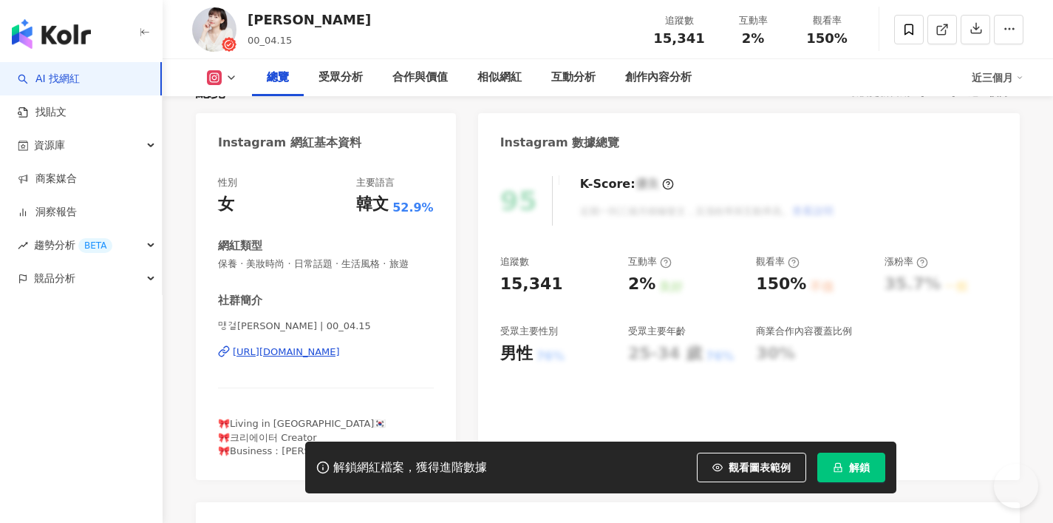
click at [340, 356] on div "[URL][DOMAIN_NAME]" at bounding box center [286, 351] width 107 height 13
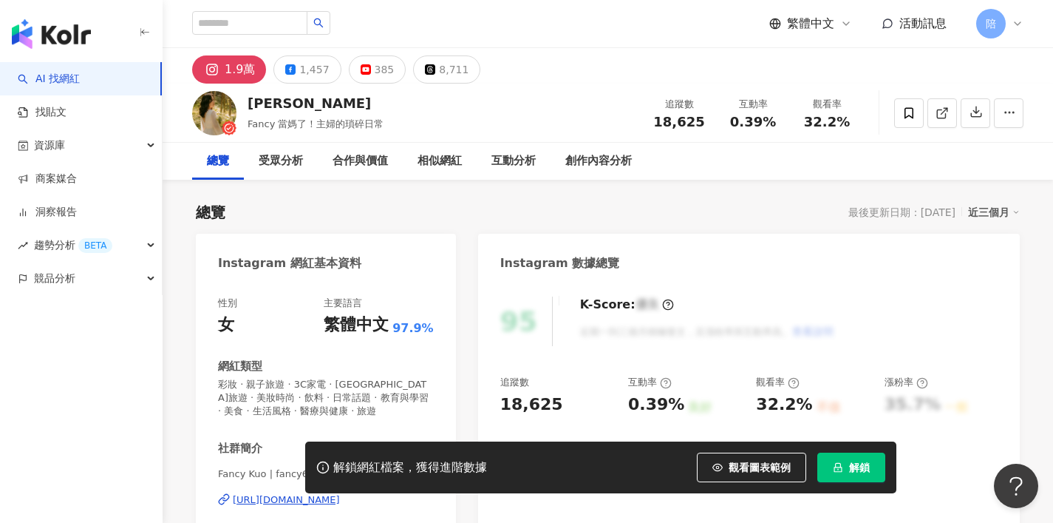
click at [305, 493] on div "https://www.instagram.com/fancy615/" at bounding box center [286, 499] width 107 height 13
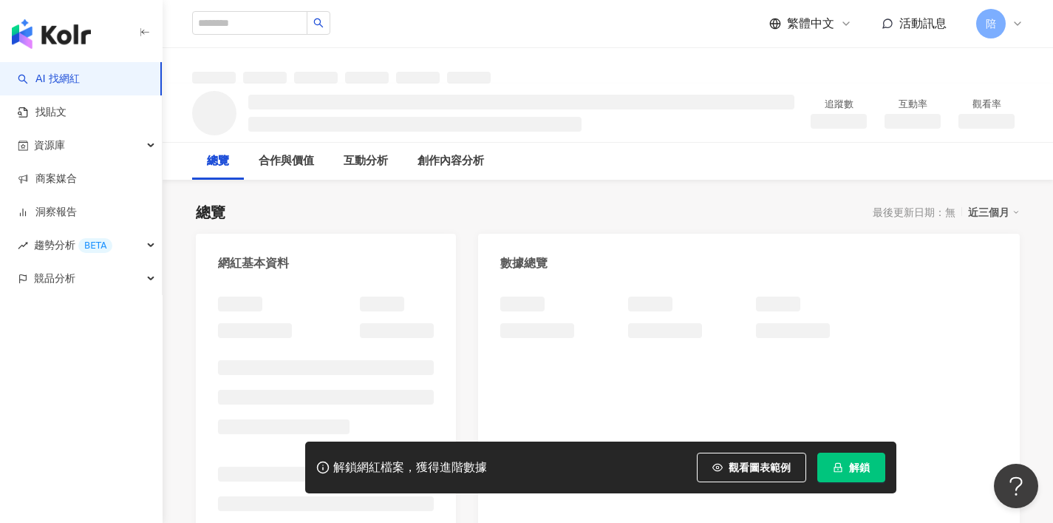
scroll to position [3, 0]
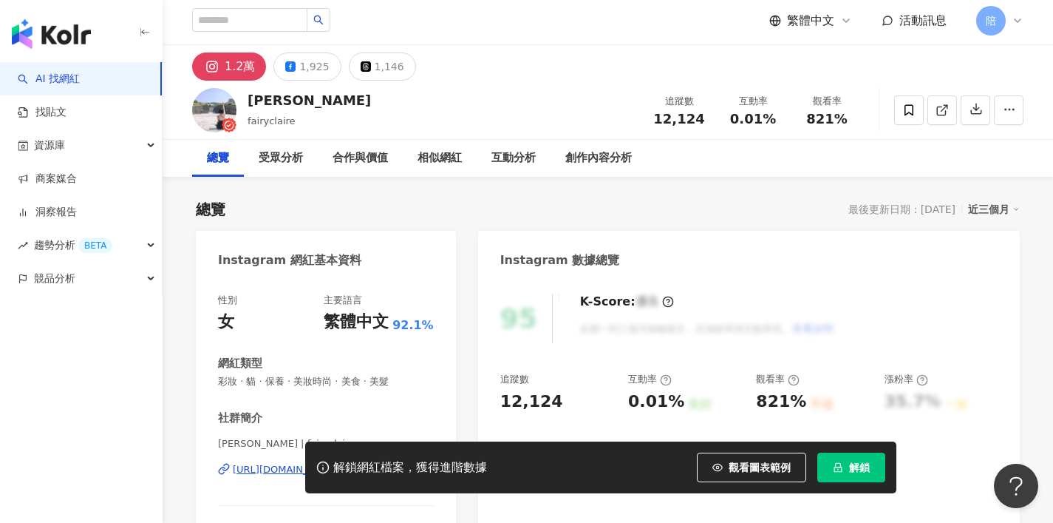
scroll to position [146, 0]
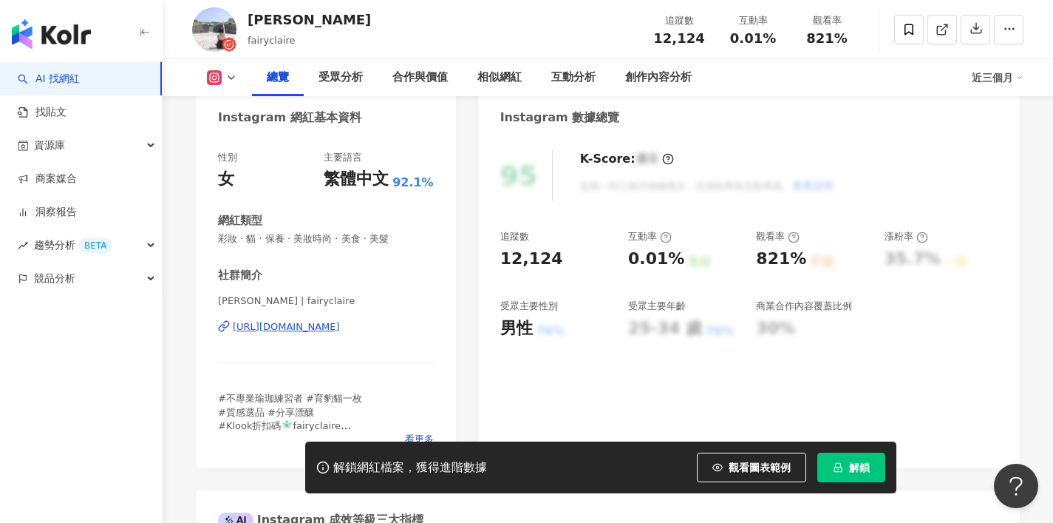
click at [295, 325] on div "https://www.instagram.com/fairyclaire/" at bounding box center [286, 326] width 107 height 13
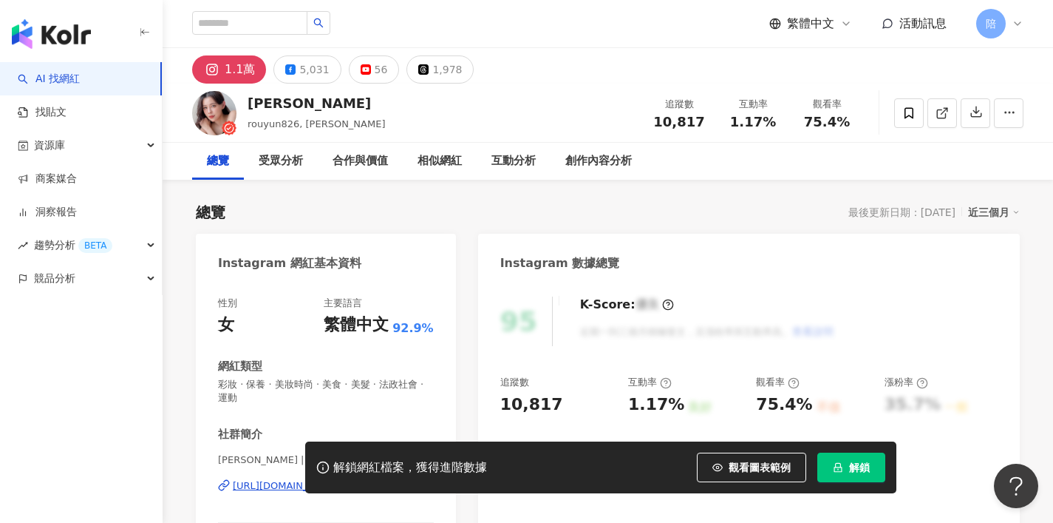
scroll to position [38, 0]
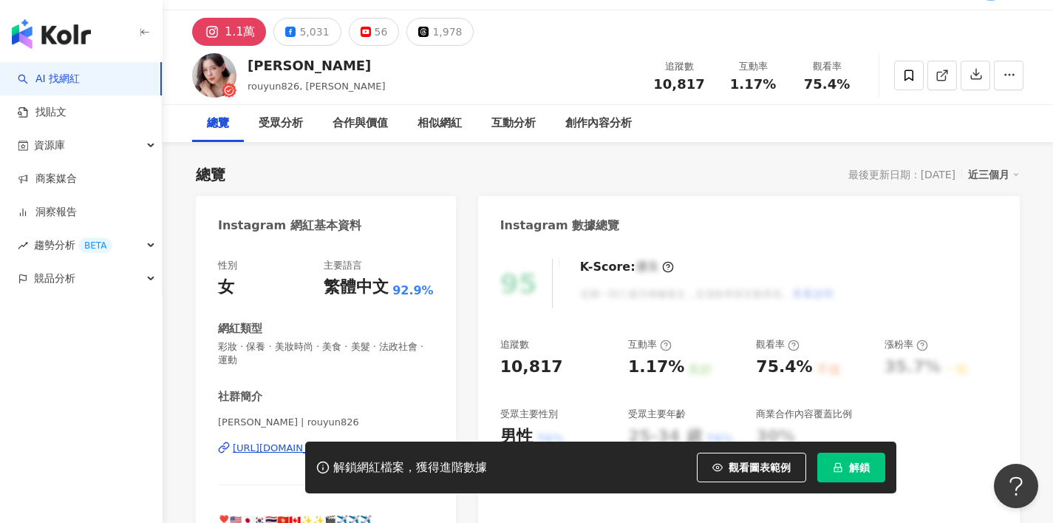
click at [264, 449] on div "解鎖網紅檔案，獲得進階數據 觀看圖表範例 解鎖" at bounding box center [526, 467] width 1053 height 52
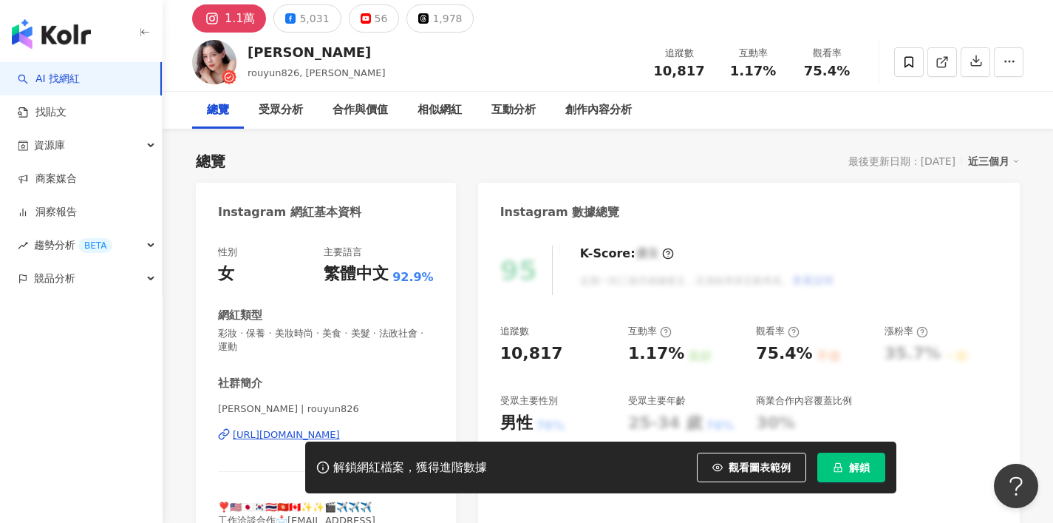
scroll to position [155, 0]
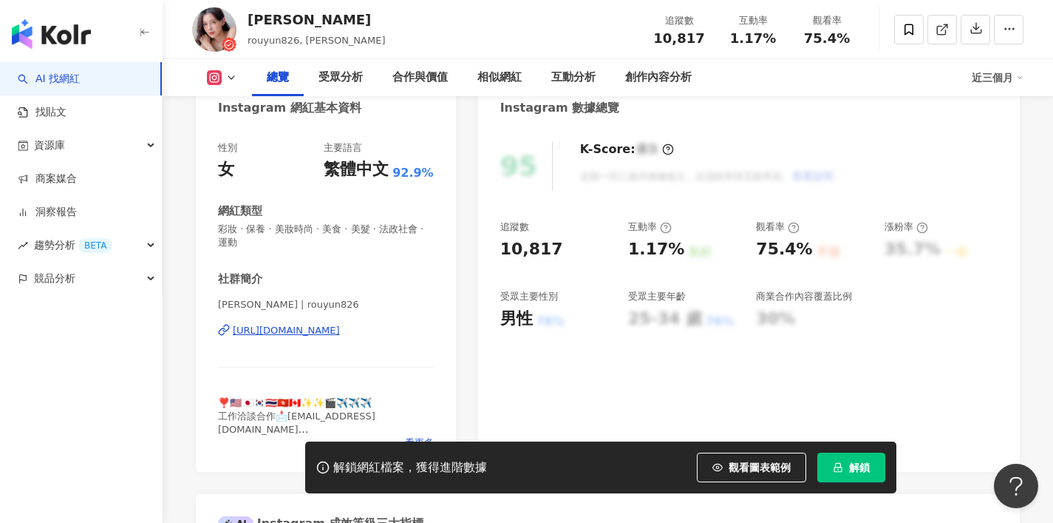
click at [317, 325] on div "https://www.instagram.com/rouyun826/" at bounding box center [286, 330] width 107 height 13
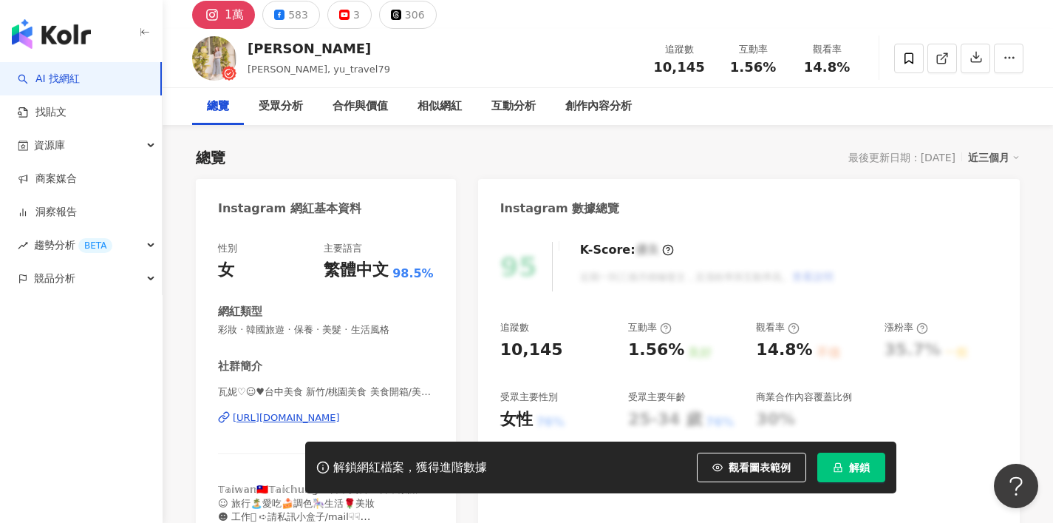
scroll to position [84, 0]
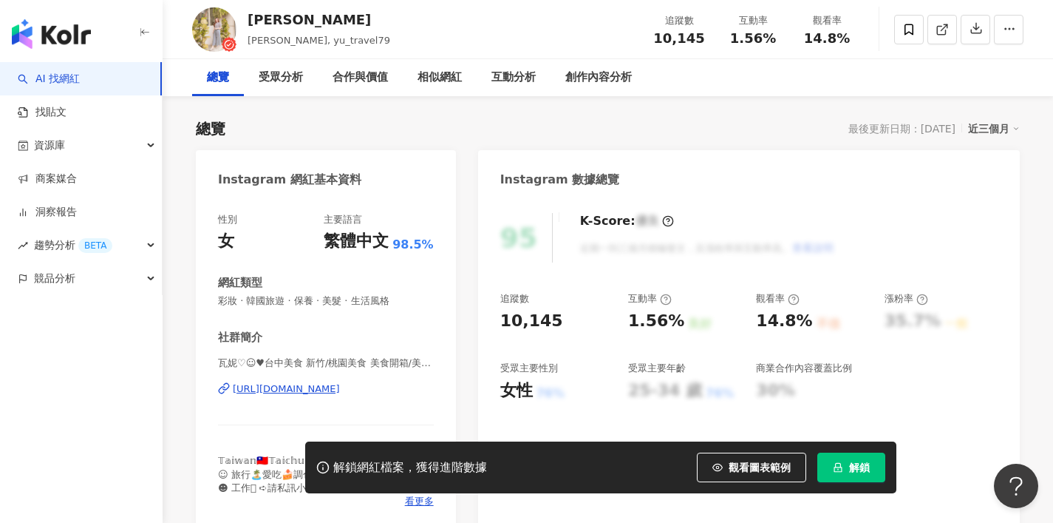
click at [340, 392] on div "[URL][DOMAIN_NAME]" at bounding box center [286, 388] width 107 height 13
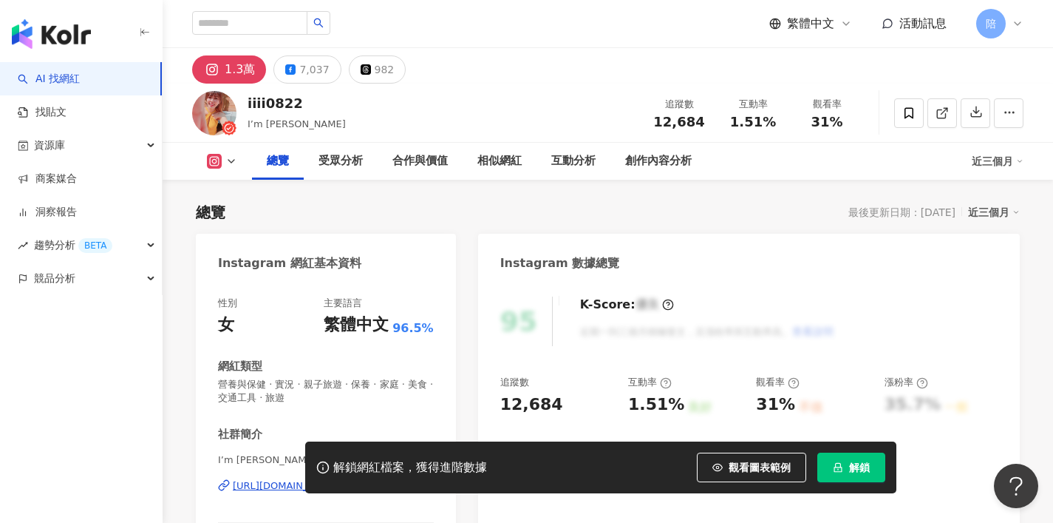
scroll to position [149, 0]
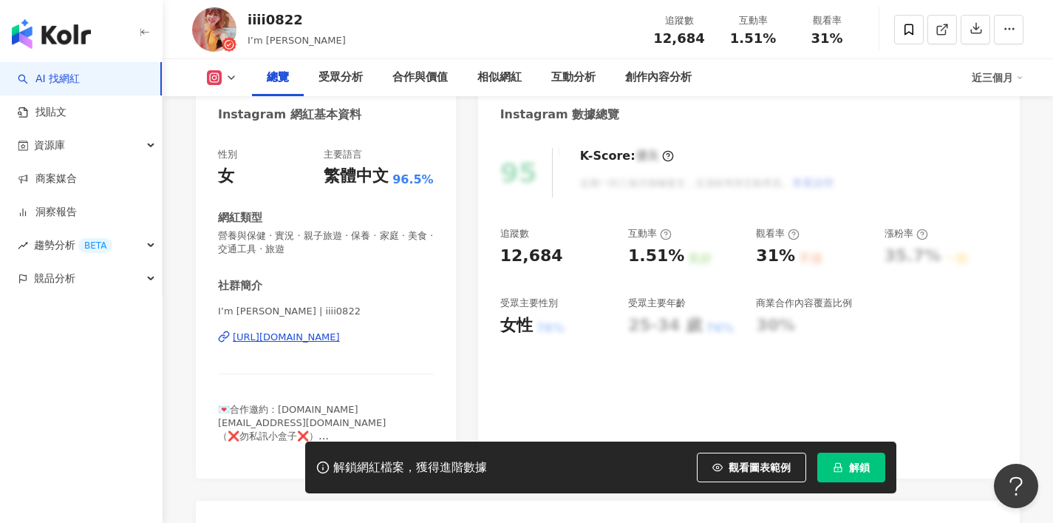
click at [340, 338] on div "[URL][DOMAIN_NAME]" at bounding box center [286, 336] width 107 height 13
